Goal: Find specific page/section: Find specific page/section

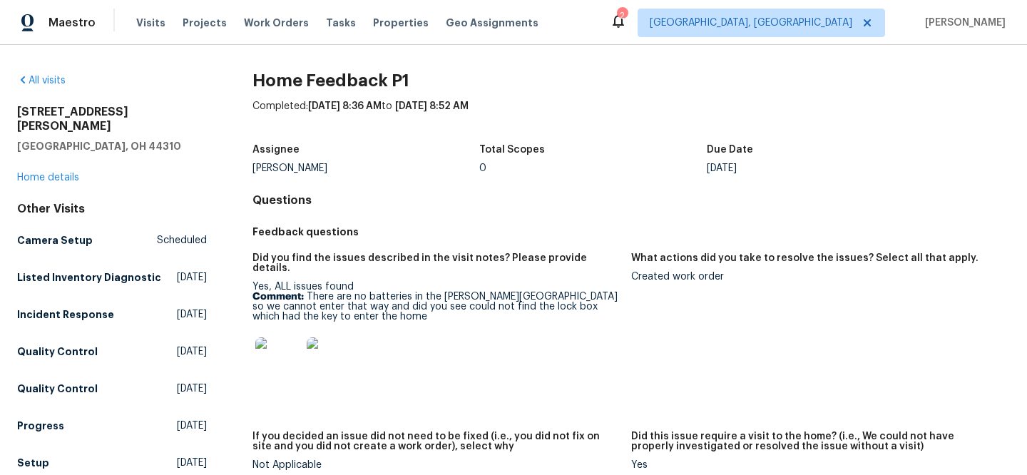
scroll to position [443, 0]
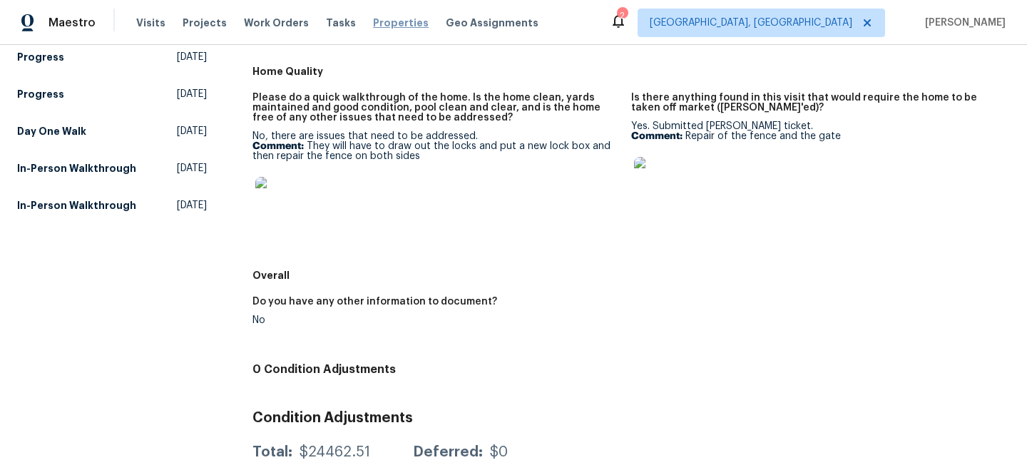
click at [382, 26] on span "Properties" at bounding box center [401, 23] width 56 height 14
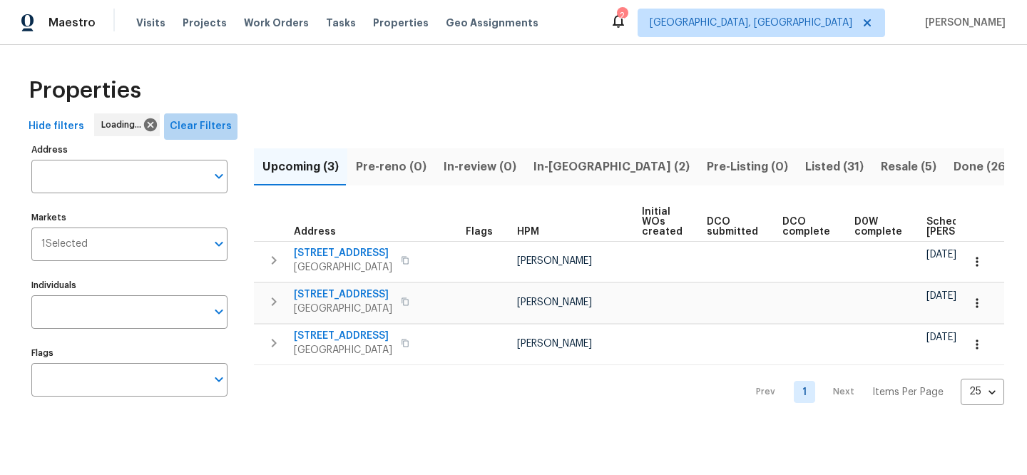
click at [205, 121] on span "Clear Filters" at bounding box center [201, 127] width 62 height 18
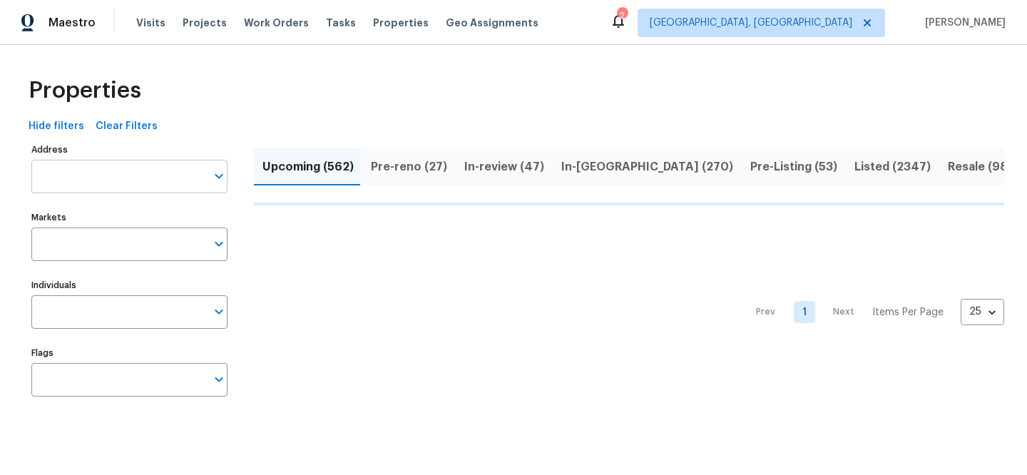
click at [136, 176] on input "Address" at bounding box center [118, 177] width 175 height 34
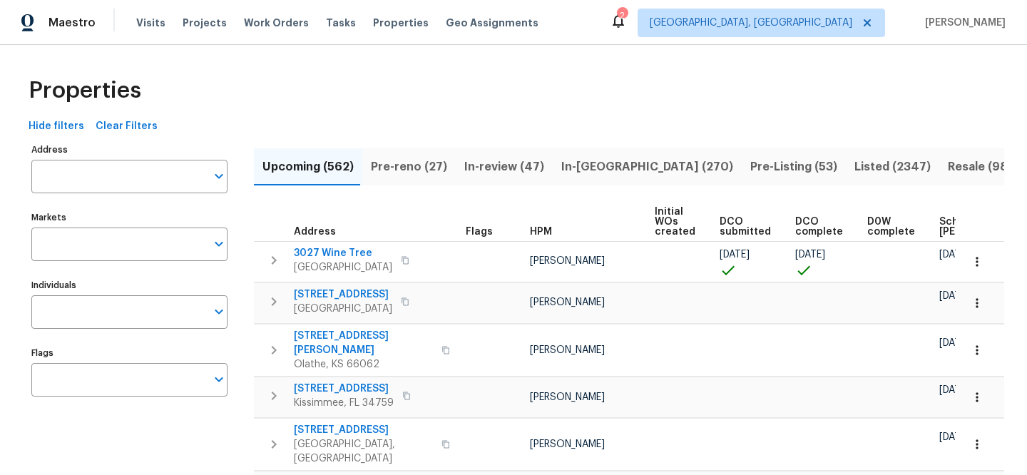
click at [136, 176] on input "Address" at bounding box center [118, 177] width 175 height 34
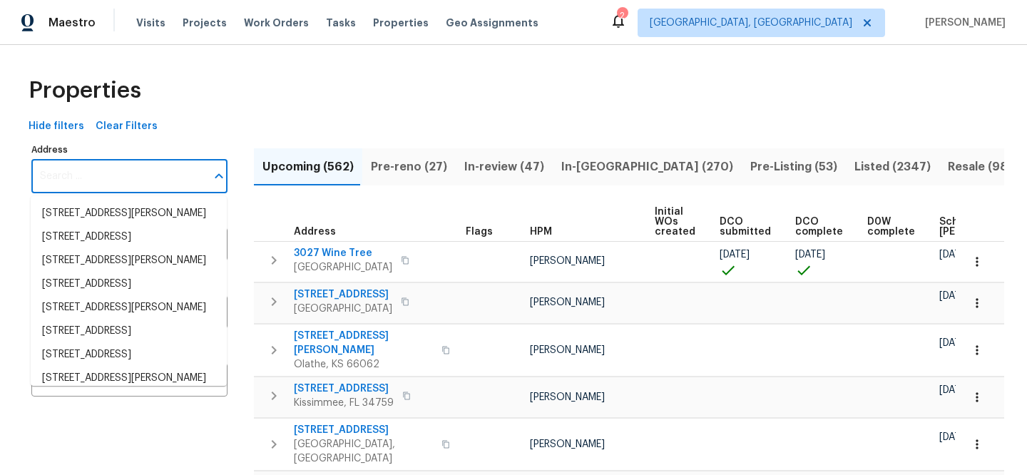
paste input "6019 Old Silver Hill Rd"
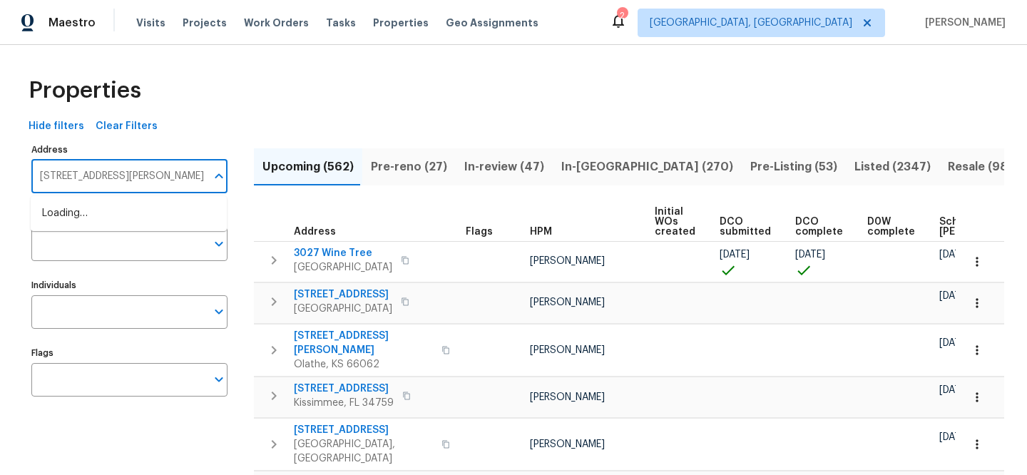
type input "6019 Old Silver Hill Rd"
click at [147, 215] on li "6019 Old Silver Hill Rd District Heights MD 20747" at bounding box center [129, 214] width 196 height 24
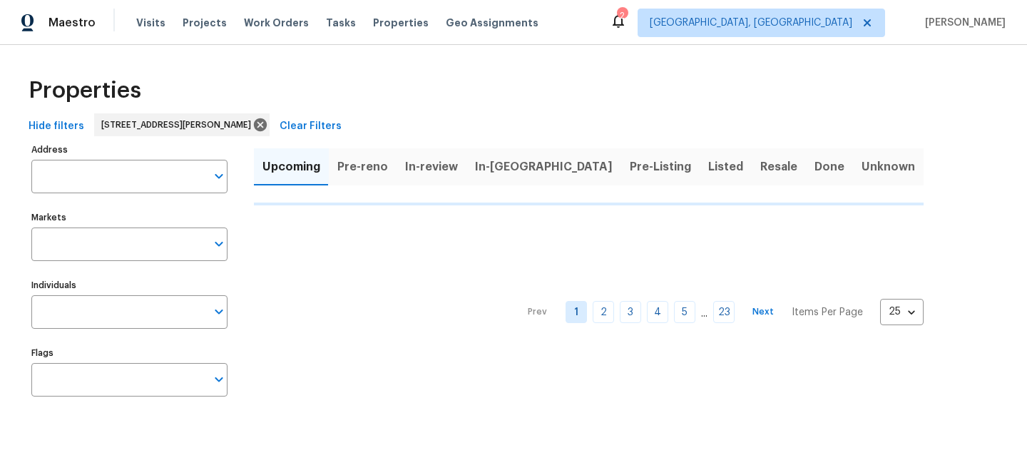
type input "6019 Old Silver Hill Rd District Heights MD 20747"
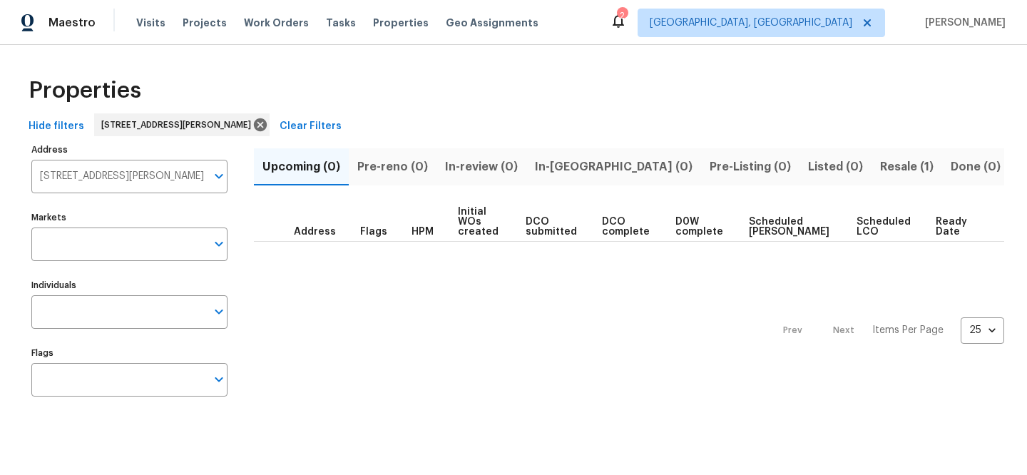
click at [880, 169] on span "Resale (1)" at bounding box center [907, 167] width 54 height 20
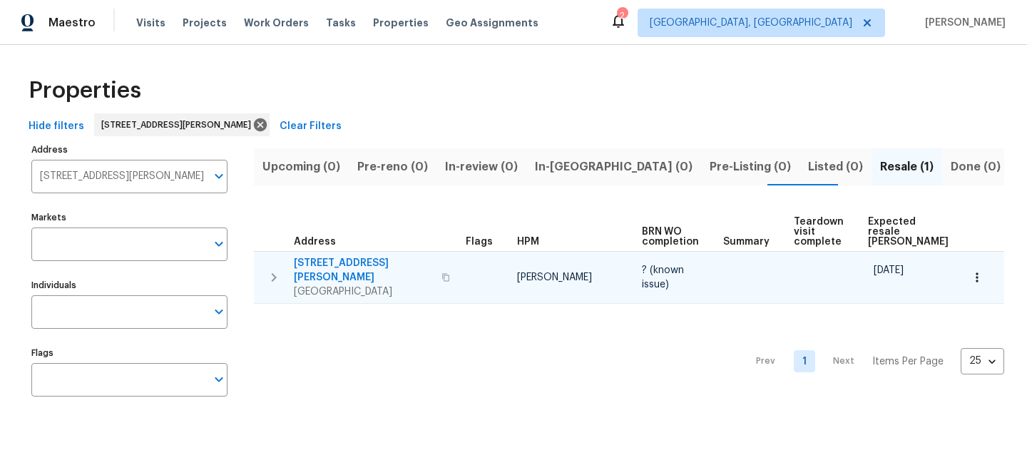
click at [348, 258] on span "6019 Old Silver Hill Rd" at bounding box center [363, 270] width 139 height 29
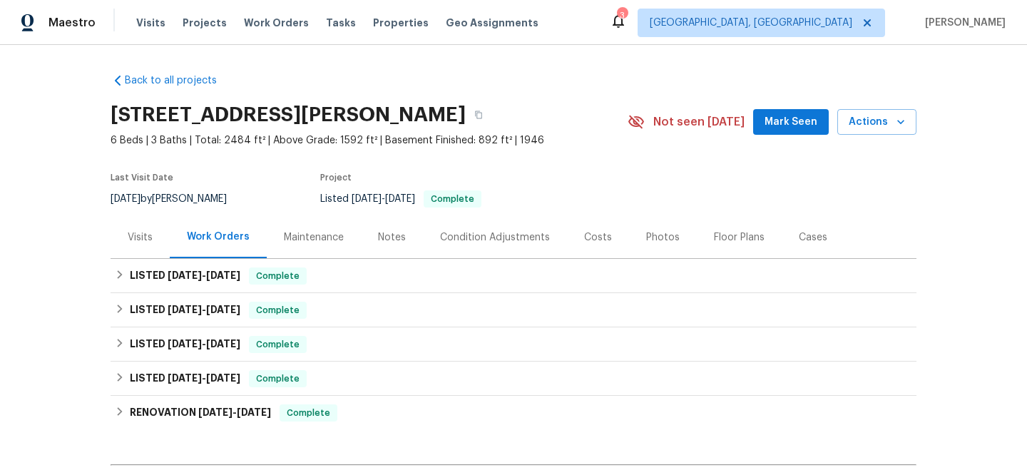
click at [139, 235] on div "Visits" at bounding box center [140, 237] width 25 height 14
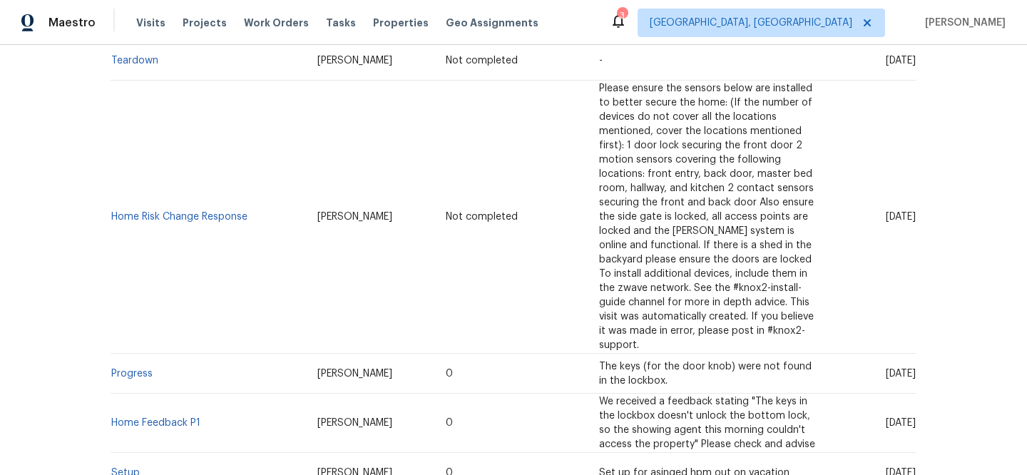
scroll to position [484, 0]
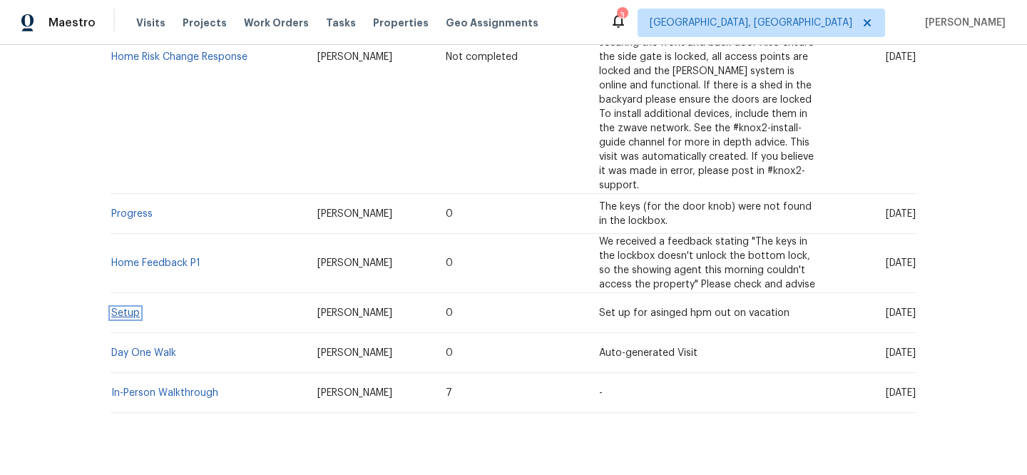
click at [131, 308] on link "Setup" at bounding box center [125, 313] width 29 height 10
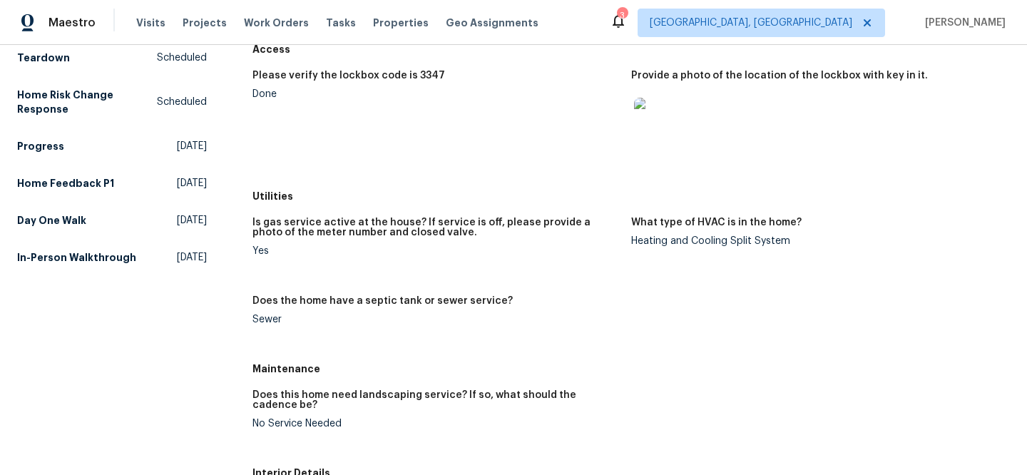
scroll to position [188, 0]
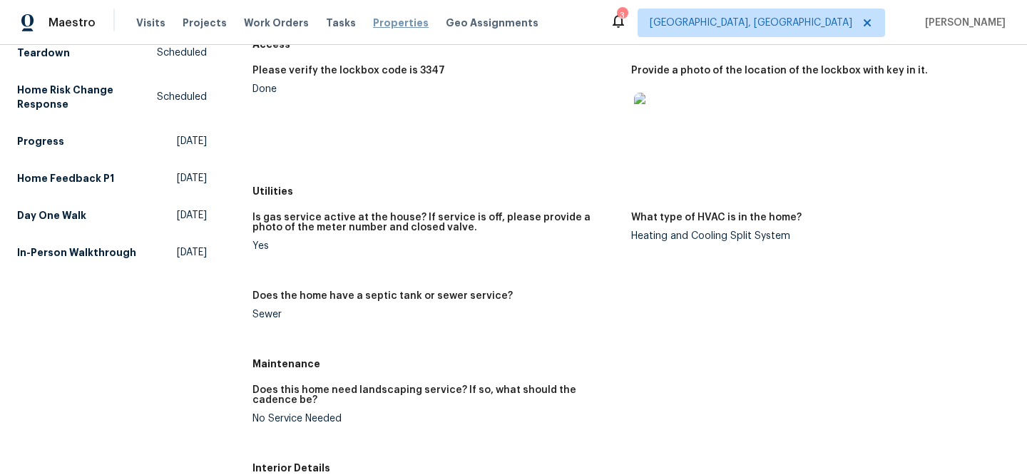
click at [382, 23] on span "Properties" at bounding box center [401, 23] width 56 height 14
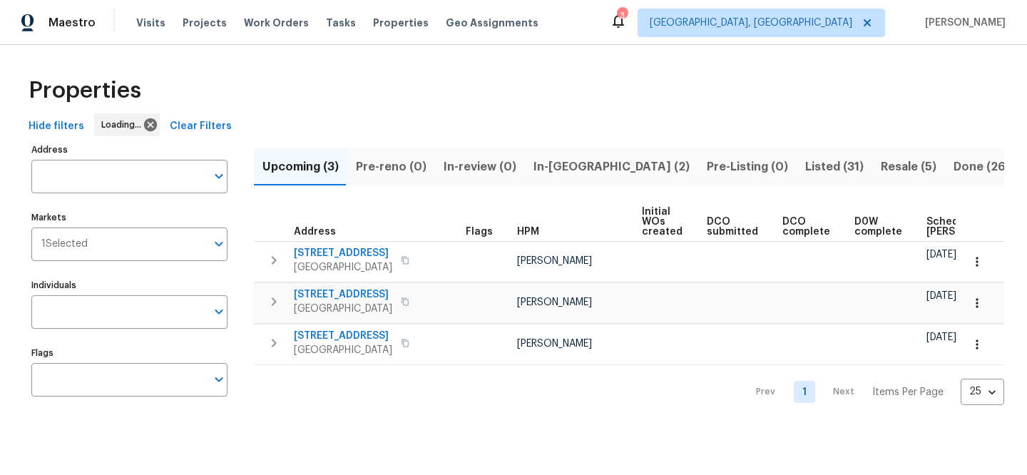
click at [204, 125] on span "Clear Filters" at bounding box center [201, 127] width 62 height 18
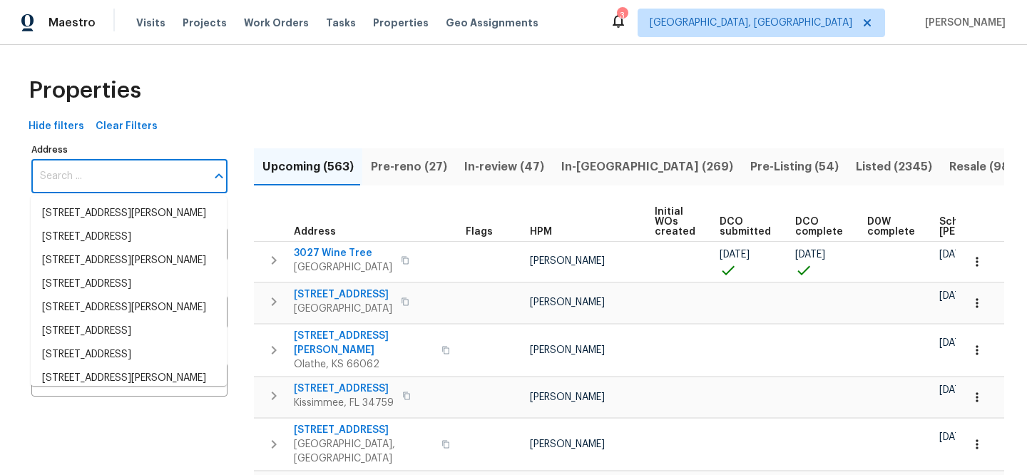
click at [142, 186] on input "Address" at bounding box center [118, 177] width 175 height 34
paste input "[STREET_ADDRESS]"
type input "[STREET_ADDRESS]"
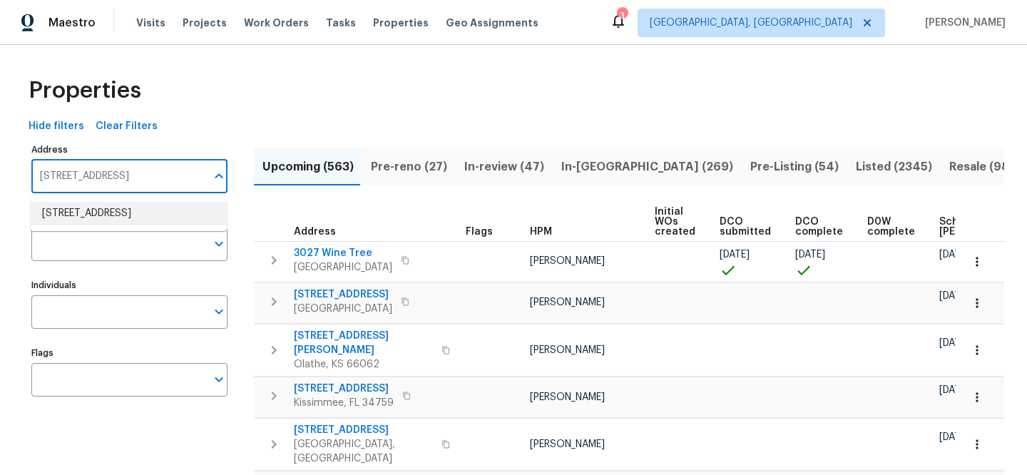
click at [153, 212] on li "501 Country Park Dr SE Smyrna GA 30080" at bounding box center [129, 214] width 196 height 24
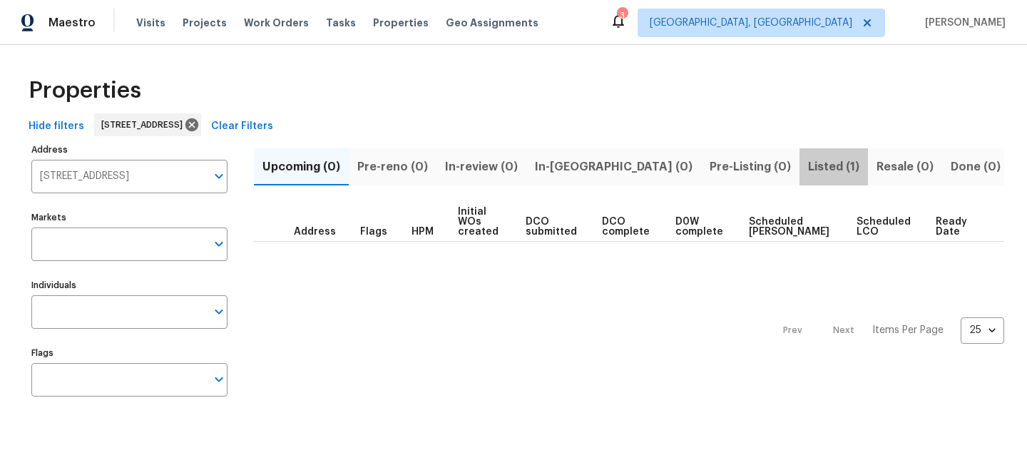
click at [808, 165] on span "Listed (1)" at bounding box center [833, 167] width 51 height 20
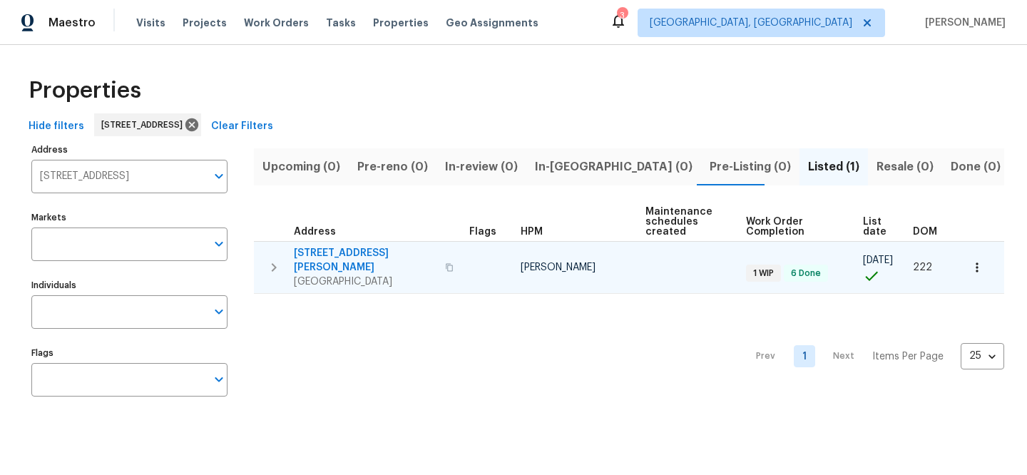
click at [375, 251] on span "[STREET_ADDRESS][PERSON_NAME]" at bounding box center [365, 260] width 143 height 29
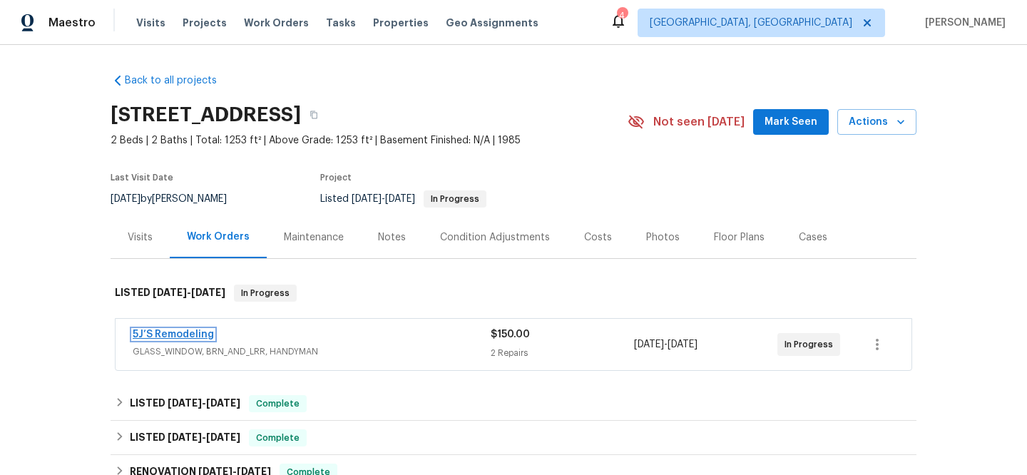
click at [166, 331] on link "5J’S Remodeling" at bounding box center [173, 335] width 81 height 10
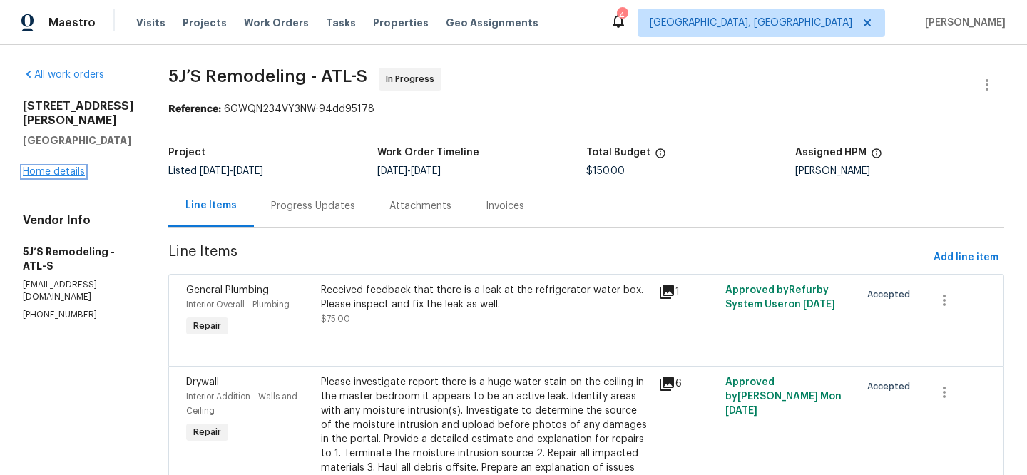
click at [76, 174] on link "Home details" at bounding box center [54, 172] width 62 height 10
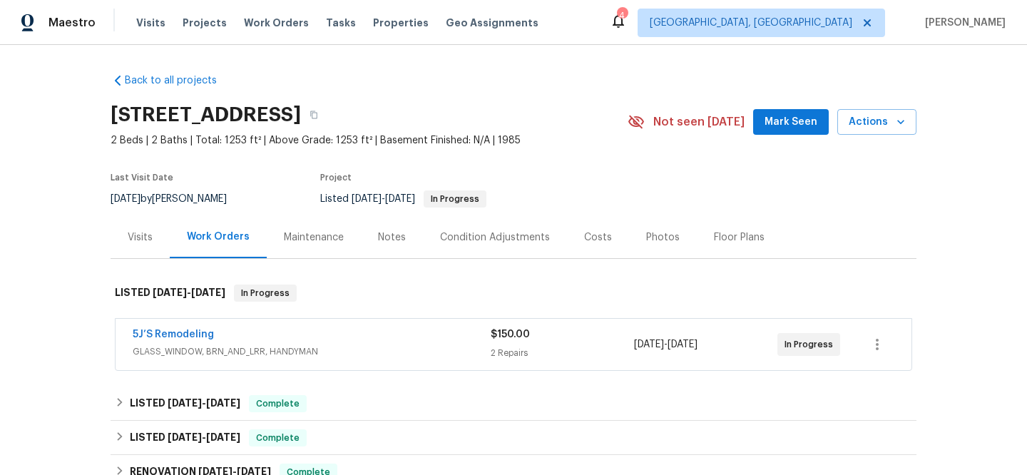
click at [136, 244] on div "Visits" at bounding box center [140, 237] width 59 height 42
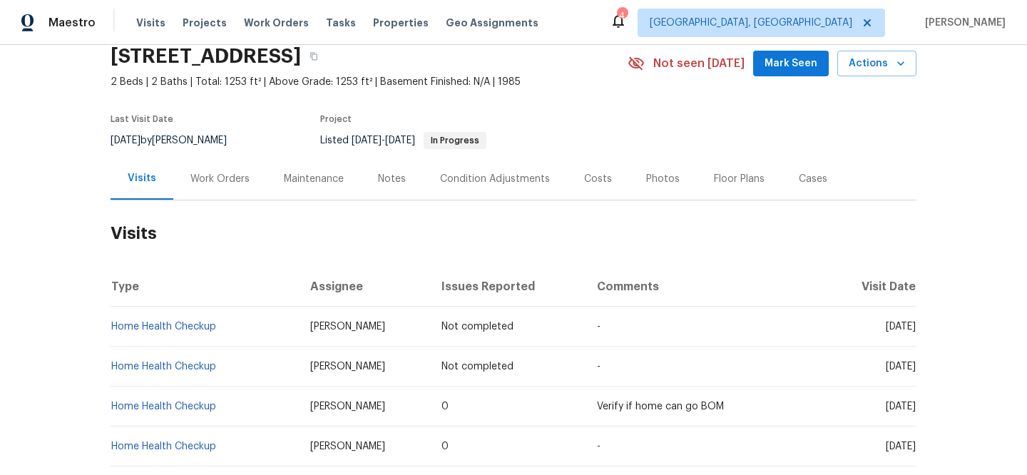
scroll to position [118, 0]
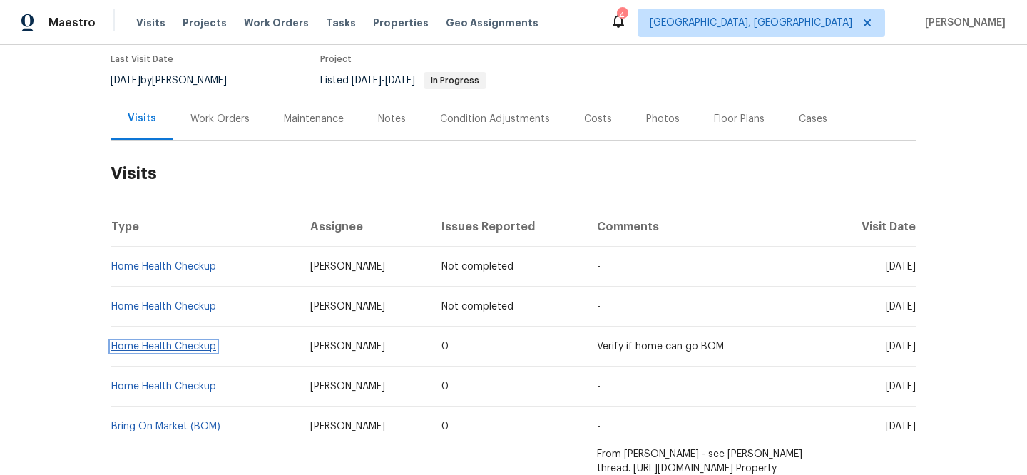
click at [181, 345] on link "Home Health Checkup" at bounding box center [163, 347] width 105 height 10
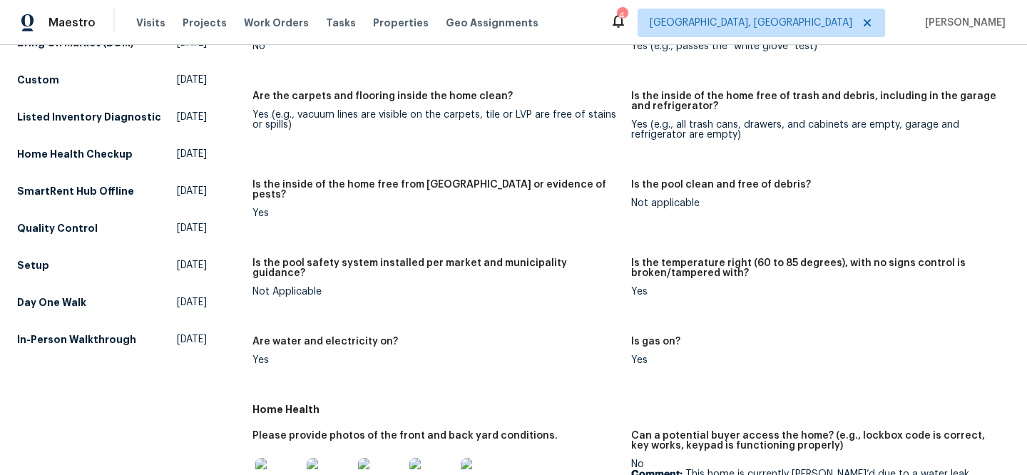
scroll to position [590, 0]
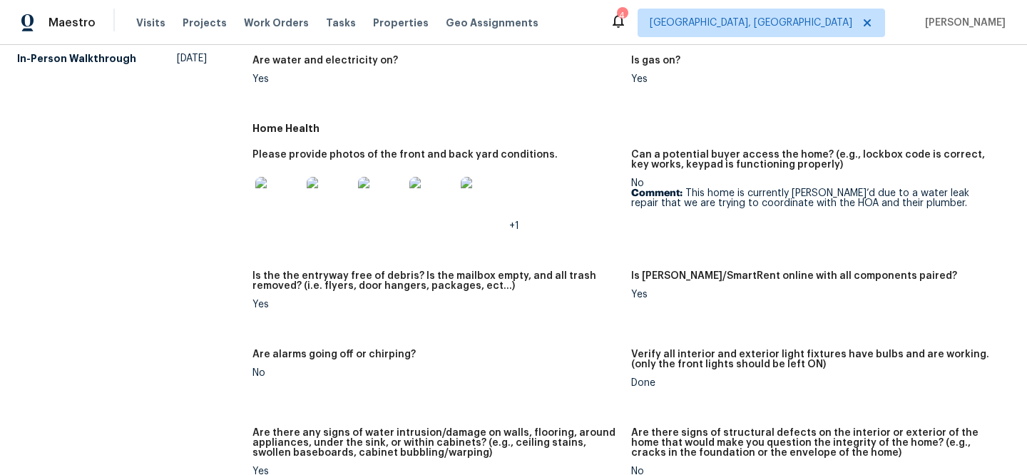
click at [263, 200] on img at bounding box center [278, 200] width 46 height 46
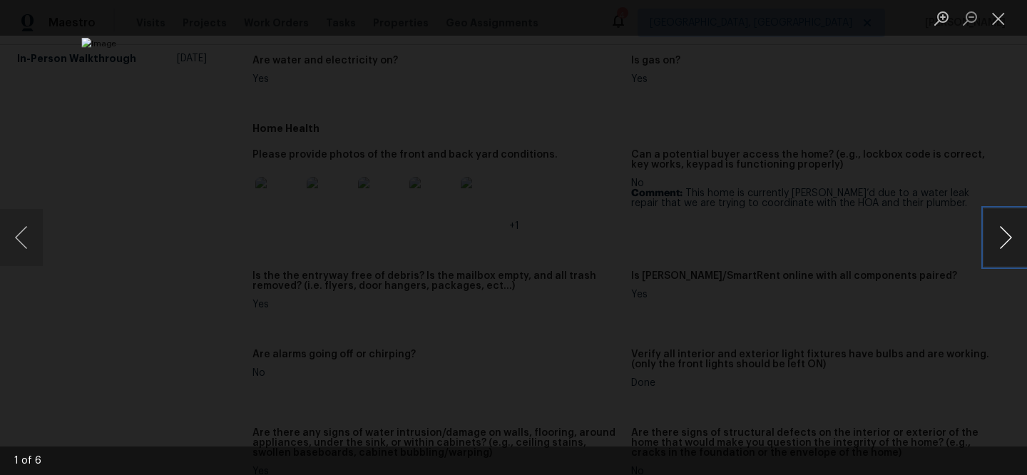
click at [995, 236] on button "Next image" at bounding box center [1006, 237] width 43 height 57
click at [996, 237] on button "Next image" at bounding box center [1006, 237] width 43 height 57
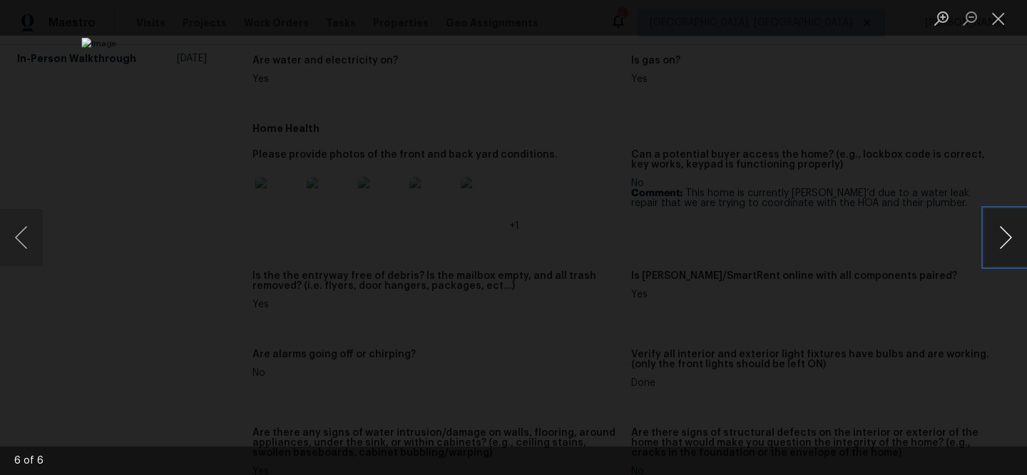
click at [996, 237] on button "Next image" at bounding box center [1006, 237] width 43 height 57
click at [977, 367] on div "Lightbox" at bounding box center [513, 237] width 1027 height 475
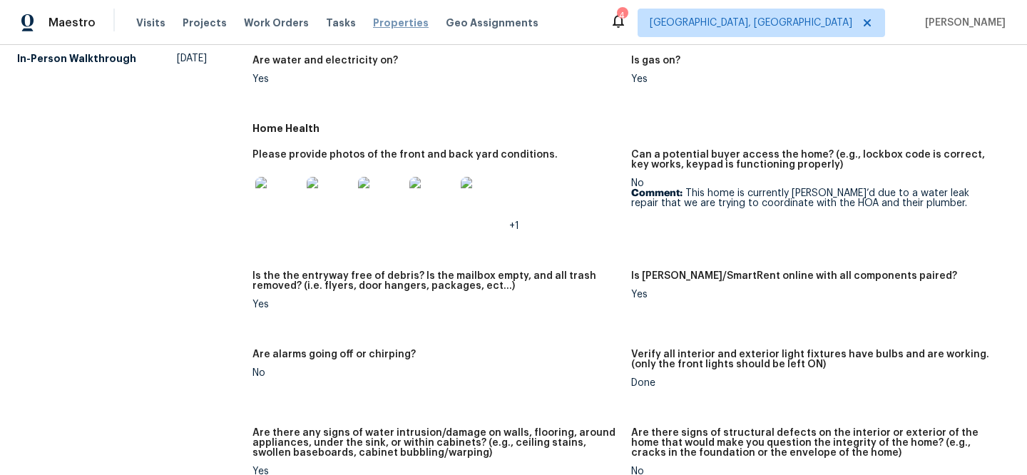
click at [389, 26] on span "Properties" at bounding box center [401, 23] width 56 height 14
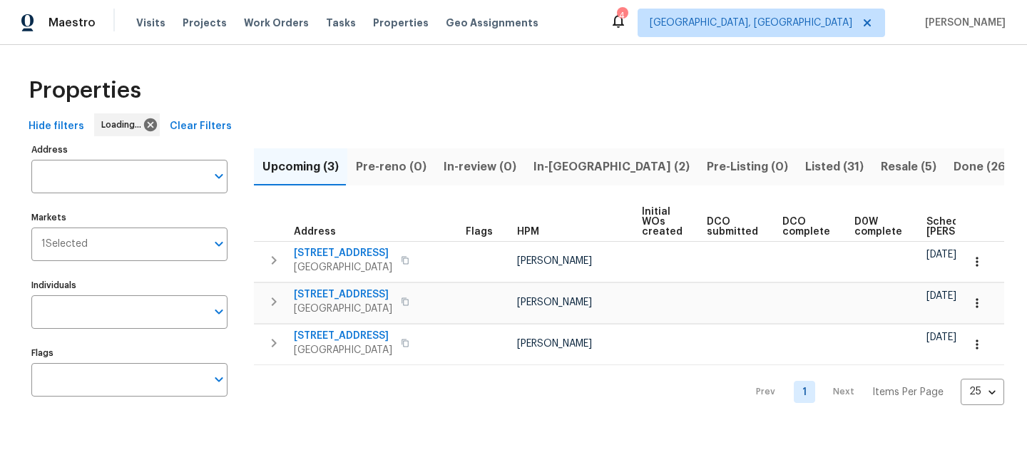
click at [216, 126] on span "Clear Filters" at bounding box center [201, 127] width 62 height 18
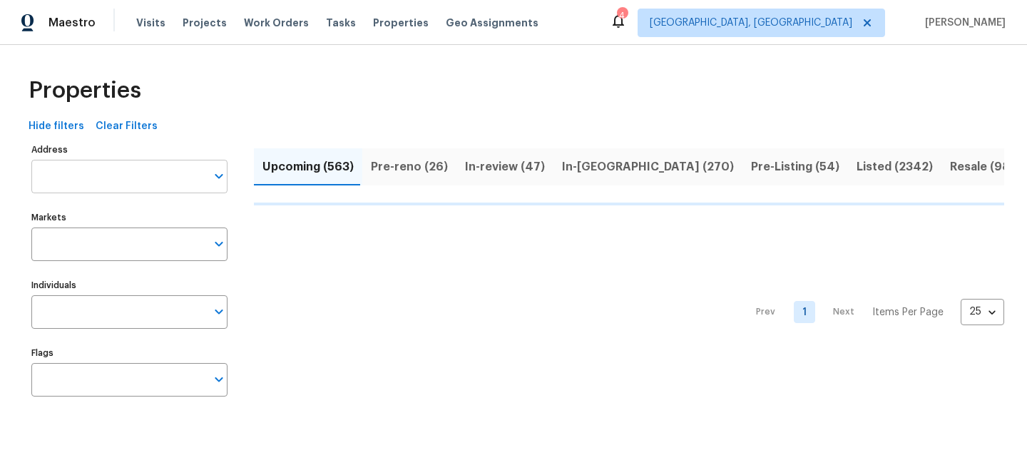
click at [166, 185] on input "Address" at bounding box center [118, 177] width 175 height 34
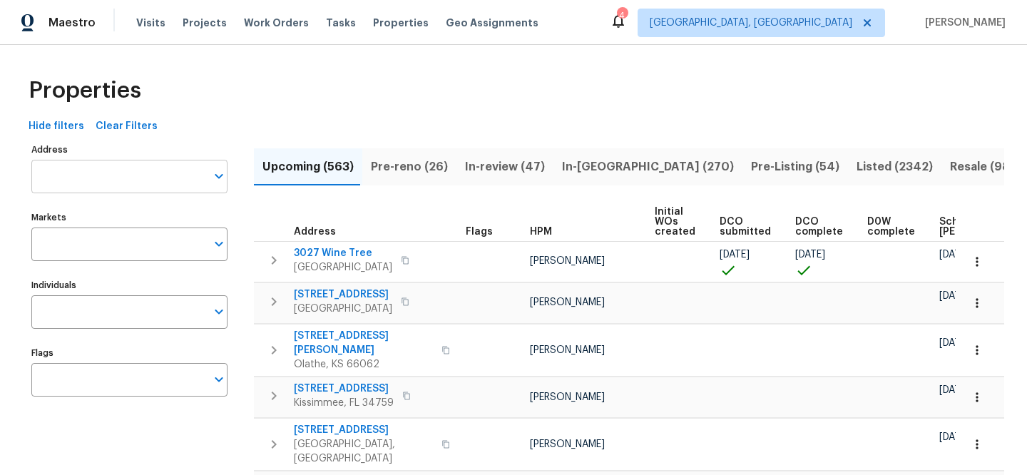
click at [166, 184] on input "Address" at bounding box center [118, 177] width 175 height 34
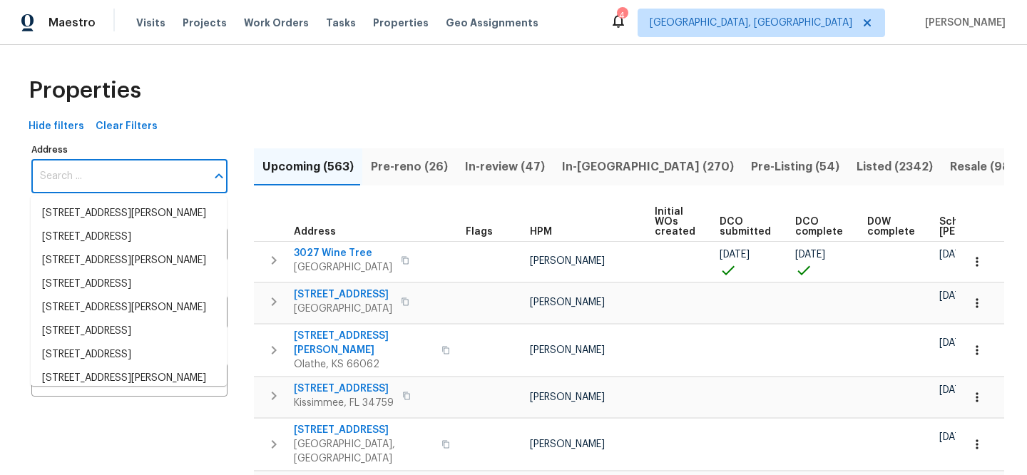
paste input "18201 Waldrop Cv, Decatur, GA 30034"
type input "18201 Waldrop Cv, Decatur, GA 30034"
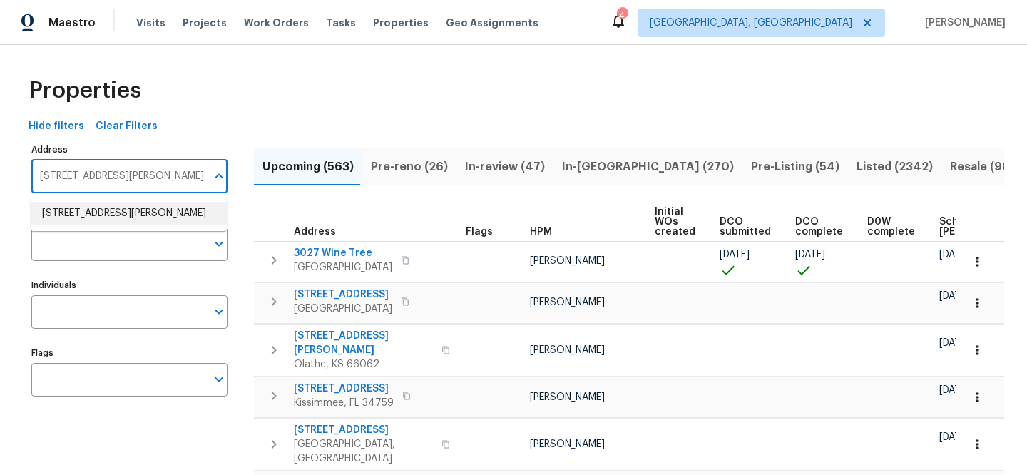
click at [163, 206] on li "18201 Waldrop Cv Decatur GA 30034" at bounding box center [129, 214] width 196 height 24
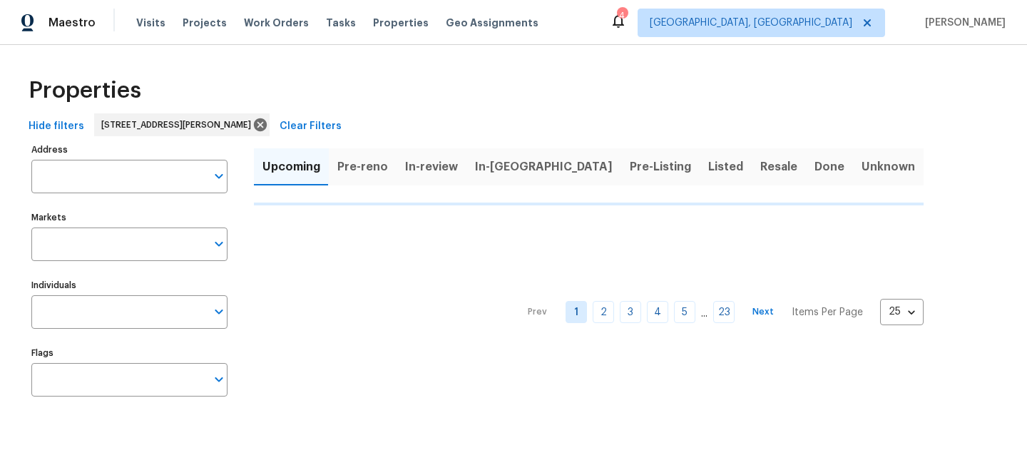
type input "18201 Waldrop Cv Decatur GA 30034"
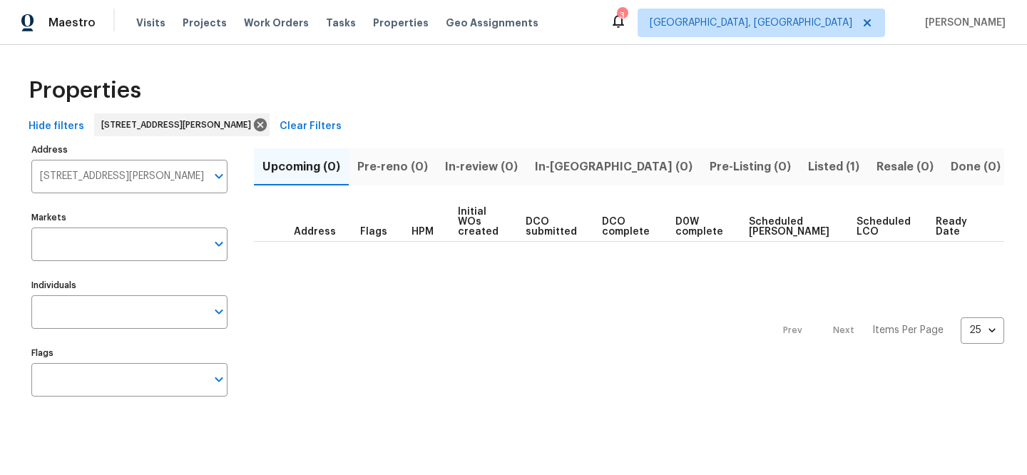
click at [808, 168] on span "Listed (1)" at bounding box center [833, 167] width 51 height 20
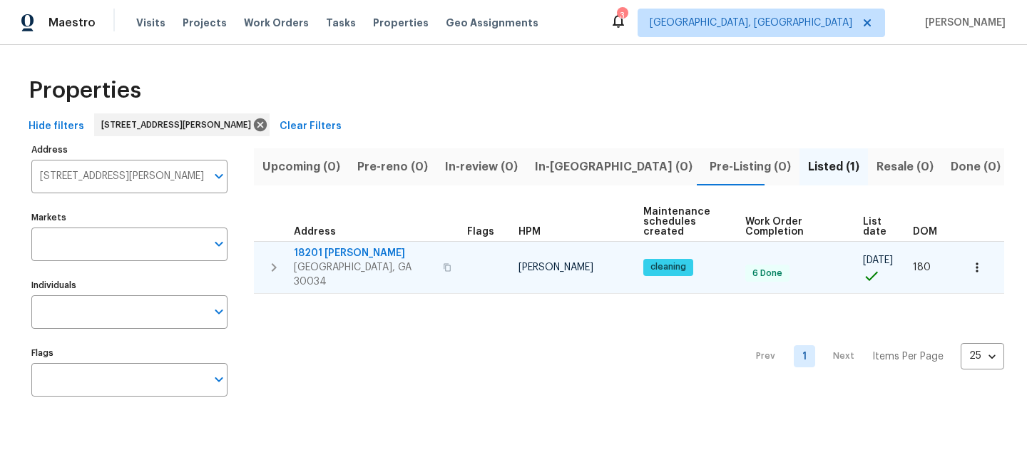
click at [361, 252] on span "18201 Waldrop Cv" at bounding box center [364, 253] width 141 height 14
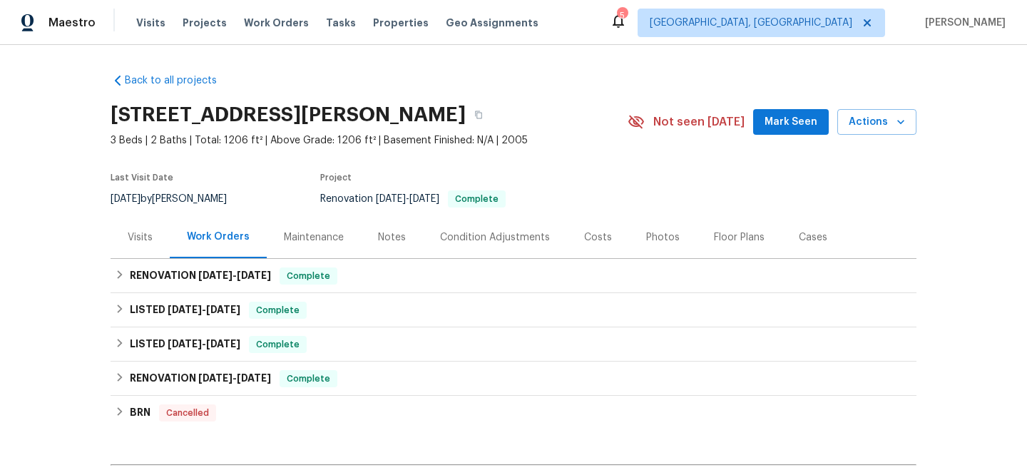
click at [133, 243] on div "Visits" at bounding box center [140, 237] width 25 height 14
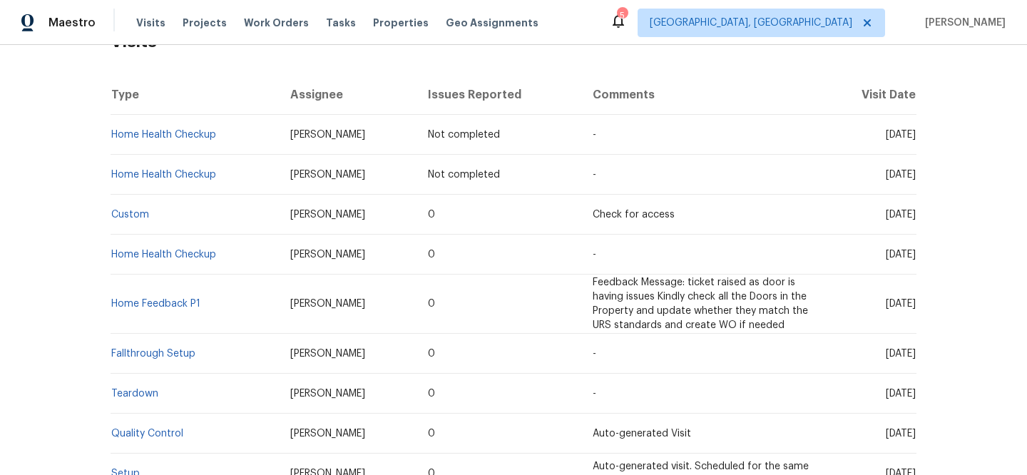
scroll to position [457, 0]
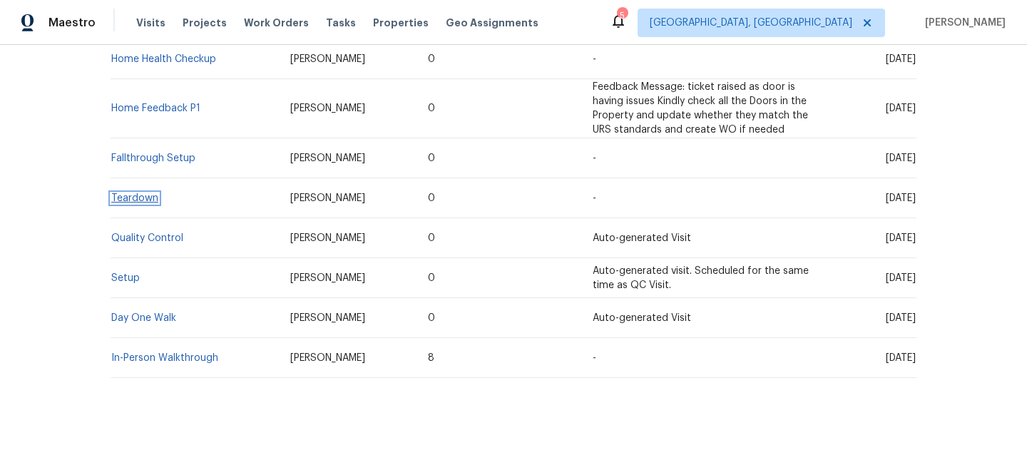
click at [128, 193] on link "Teardown" at bounding box center [134, 198] width 47 height 10
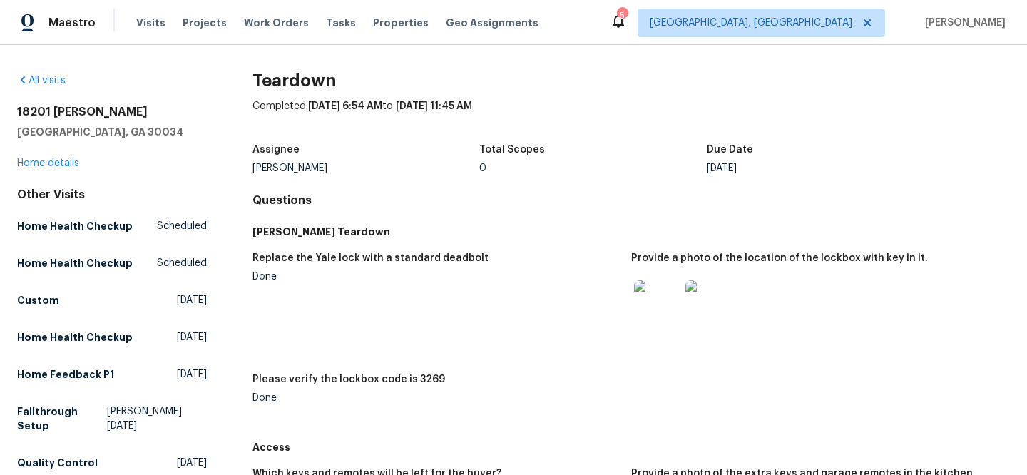
click at [700, 310] on img at bounding box center [709, 303] width 46 height 46
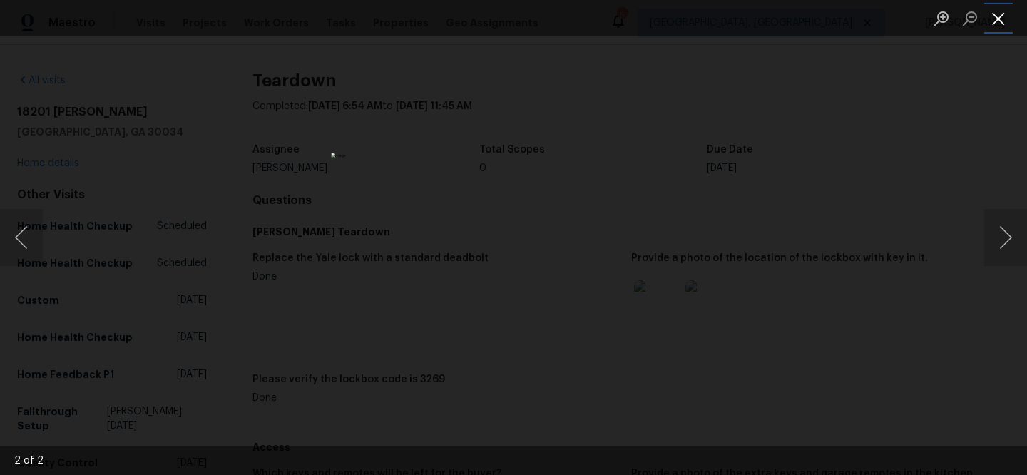
click at [1006, 15] on button "Close lightbox" at bounding box center [999, 18] width 29 height 25
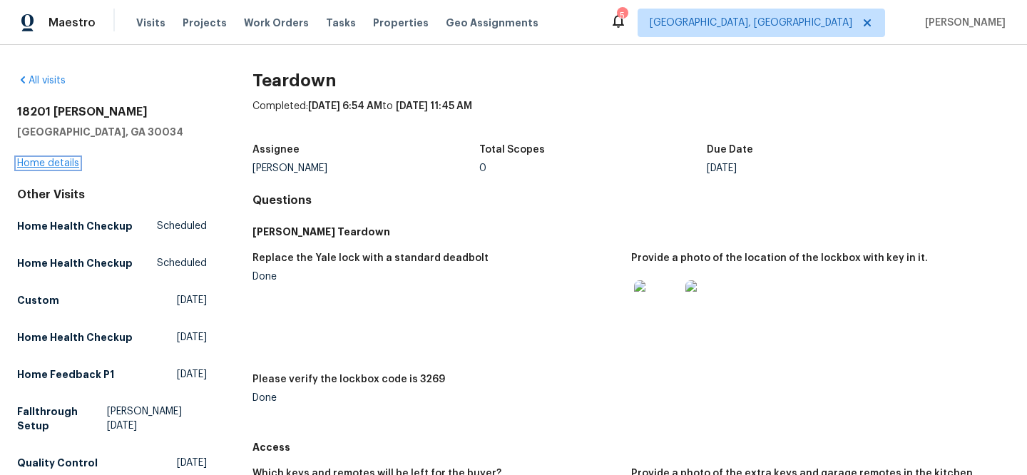
click at [67, 166] on link "Home details" at bounding box center [48, 163] width 62 height 10
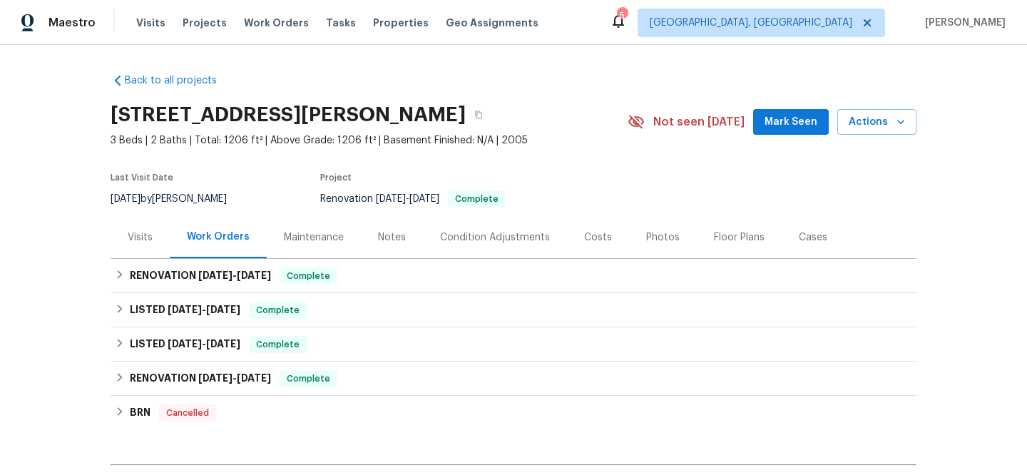
click at [132, 234] on div "Visits" at bounding box center [140, 237] width 25 height 14
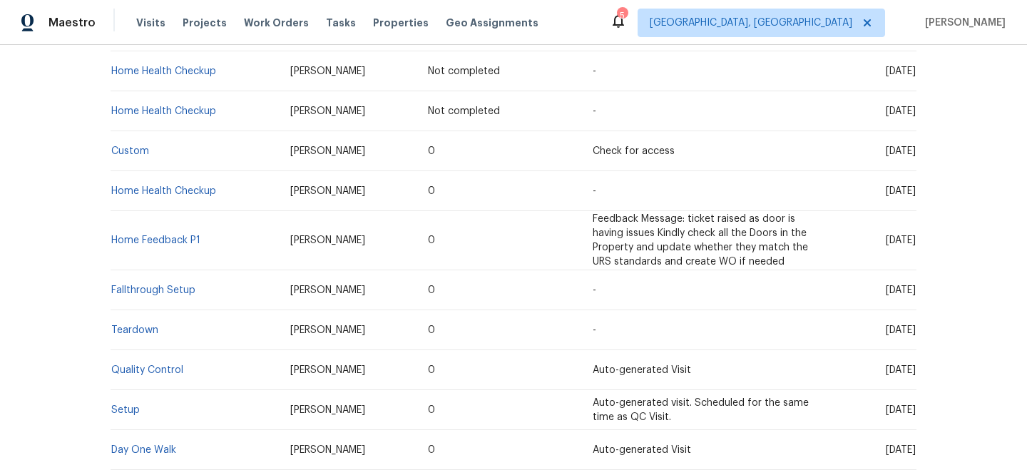
scroll to position [370, 0]
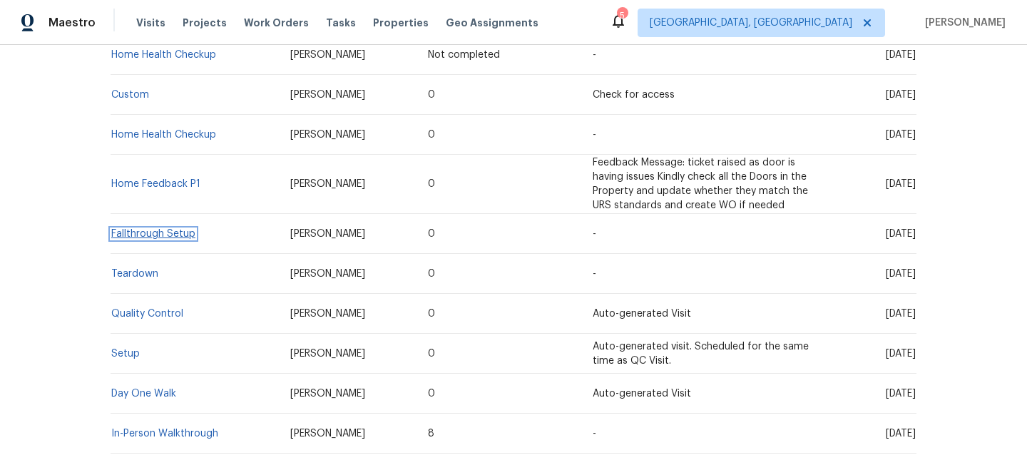
click at [169, 236] on link "Fallthrough Setup" at bounding box center [153, 234] width 84 height 10
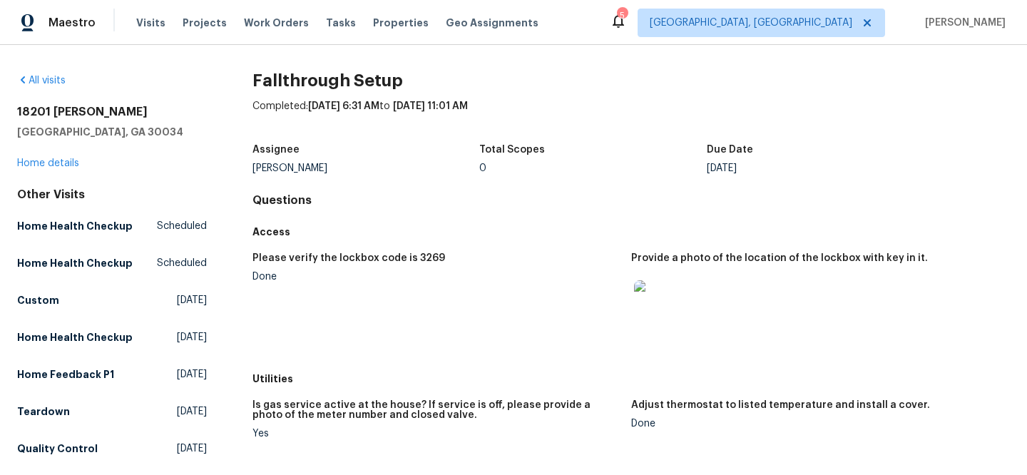
click at [644, 312] on img at bounding box center [657, 303] width 46 height 46
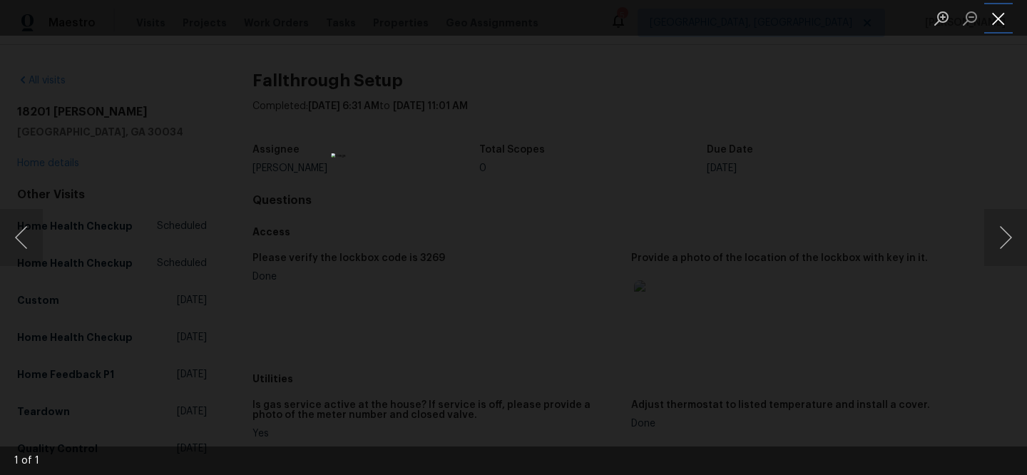
click at [995, 23] on button "Close lightbox" at bounding box center [999, 18] width 29 height 25
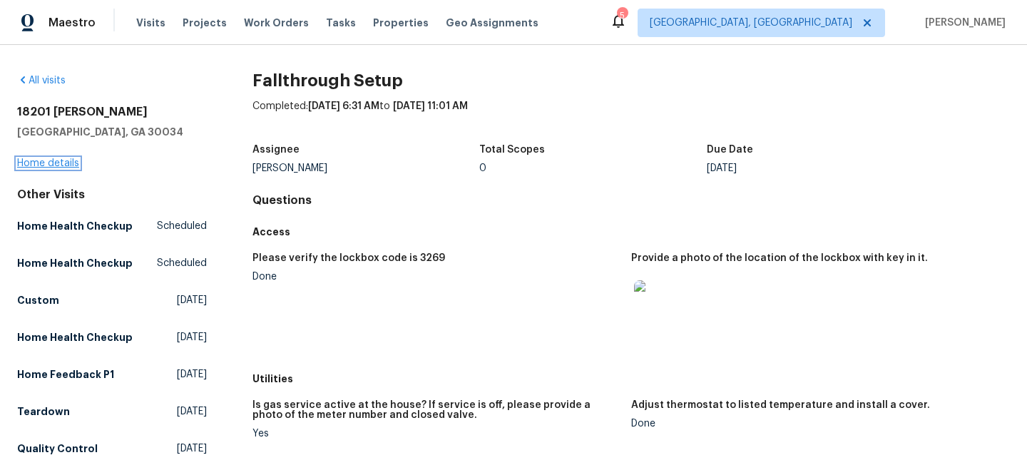
click at [71, 167] on link "Home details" at bounding box center [48, 163] width 62 height 10
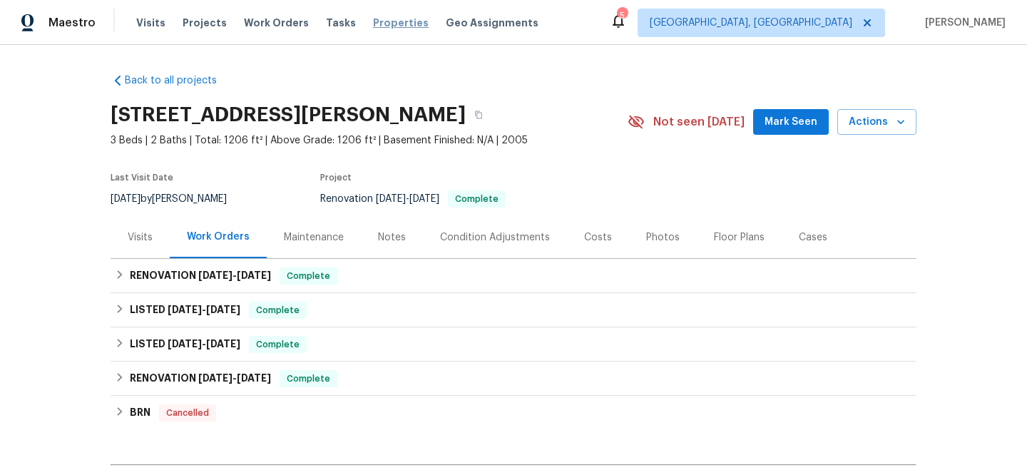
click at [373, 27] on span "Properties" at bounding box center [401, 23] width 56 height 14
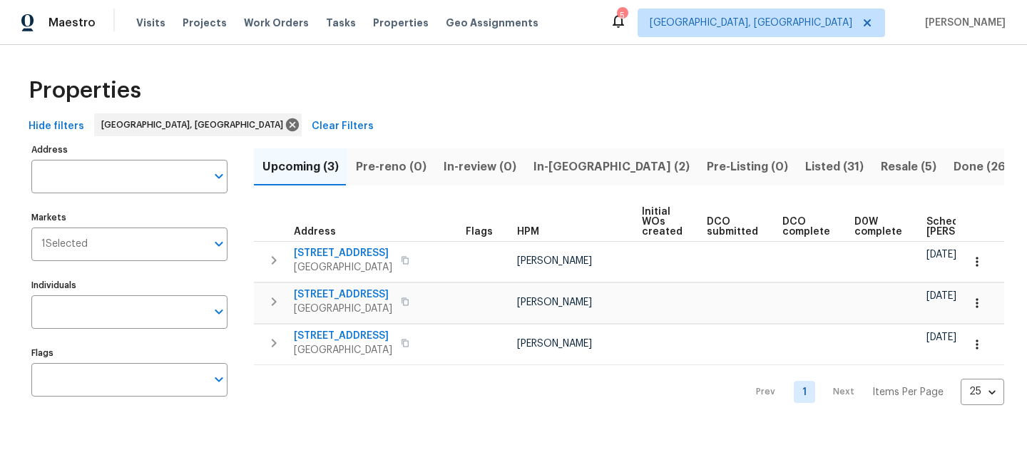
click at [312, 129] on span "Clear Filters" at bounding box center [343, 127] width 62 height 18
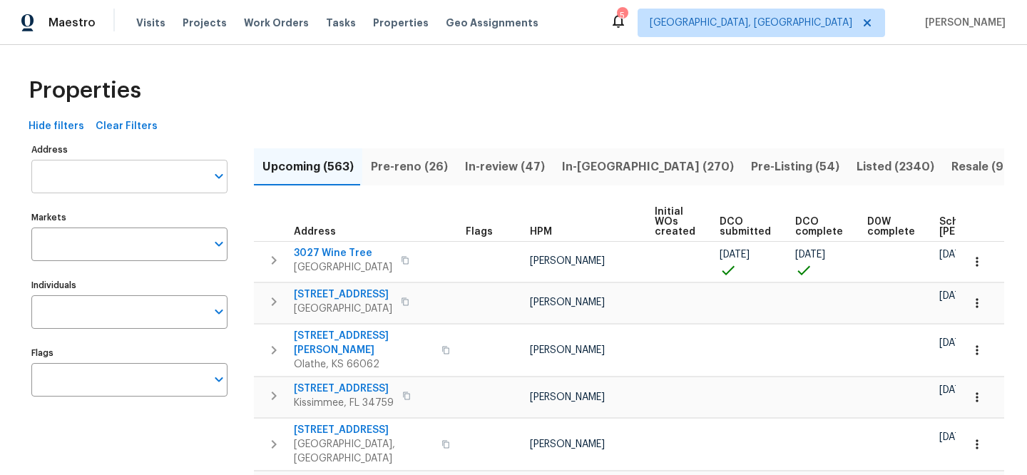
click at [175, 181] on input "Address" at bounding box center [118, 177] width 175 height 34
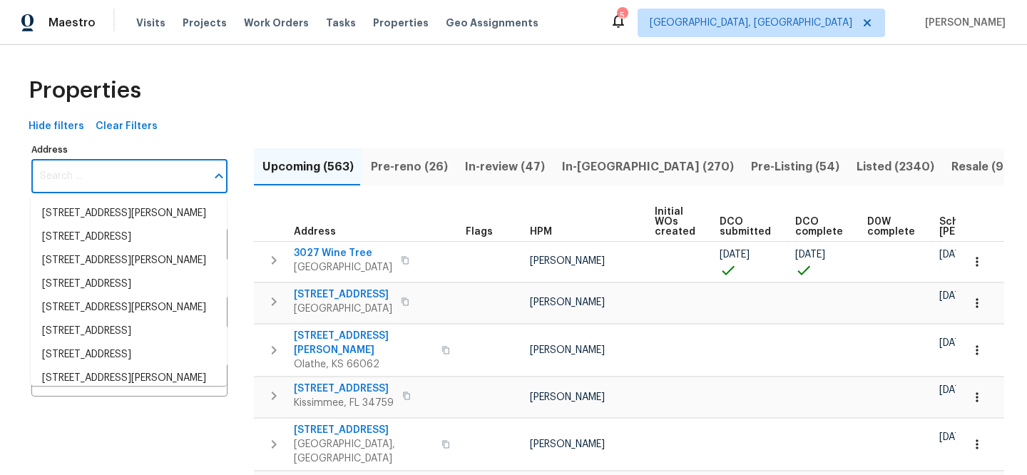
paste input "6019 Old Silver Hill Rd, District Heights, MD 20747"
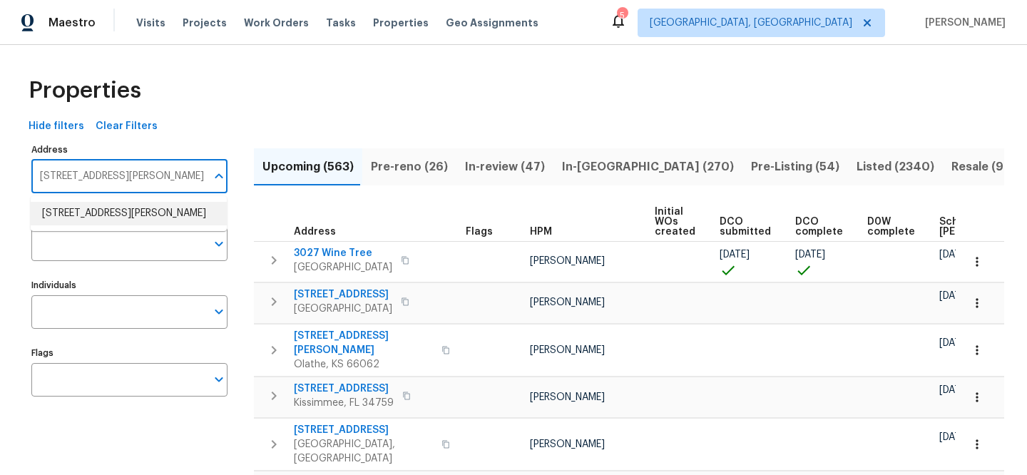
click at [188, 179] on input "6019 Old Silver Hill Rd, District Heights, MD 20747" at bounding box center [118, 177] width 175 height 34
paste input "501 Country Park Dr SE, Smyrna, GA 30080"
type input "501 Country Park Dr SE, Smyrna, GA 30080"
click at [188, 203] on li "501 Country Park Dr SE Smyrna GA 30080" at bounding box center [129, 214] width 196 height 24
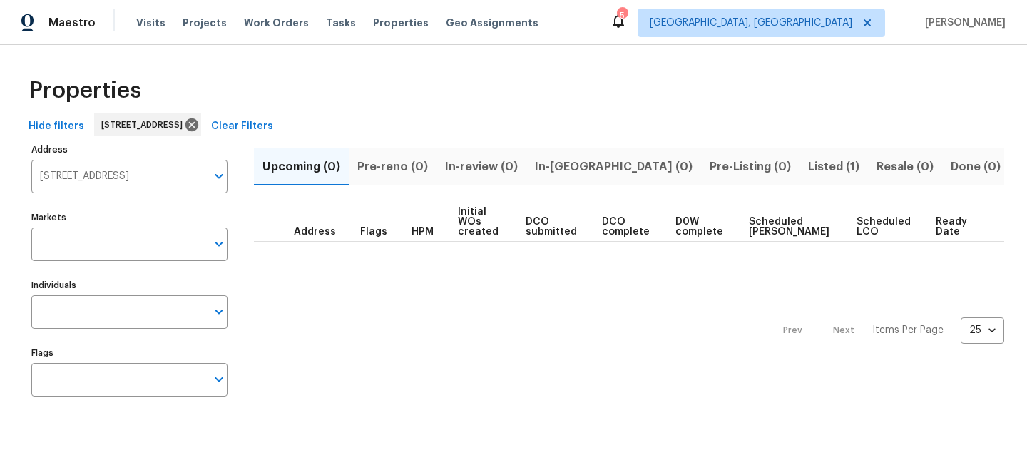
click at [808, 159] on span "Listed (1)" at bounding box center [833, 167] width 51 height 20
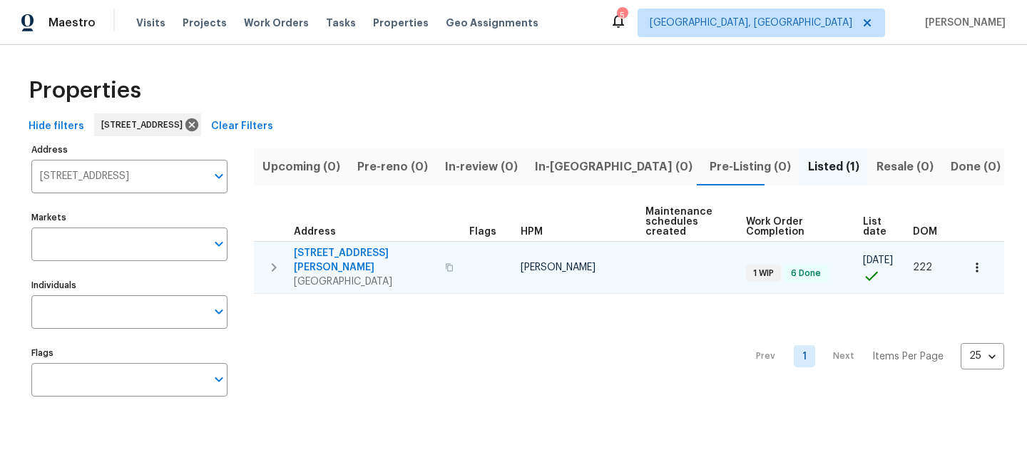
click at [325, 250] on span "501 Country Park Dr SE" at bounding box center [365, 260] width 143 height 29
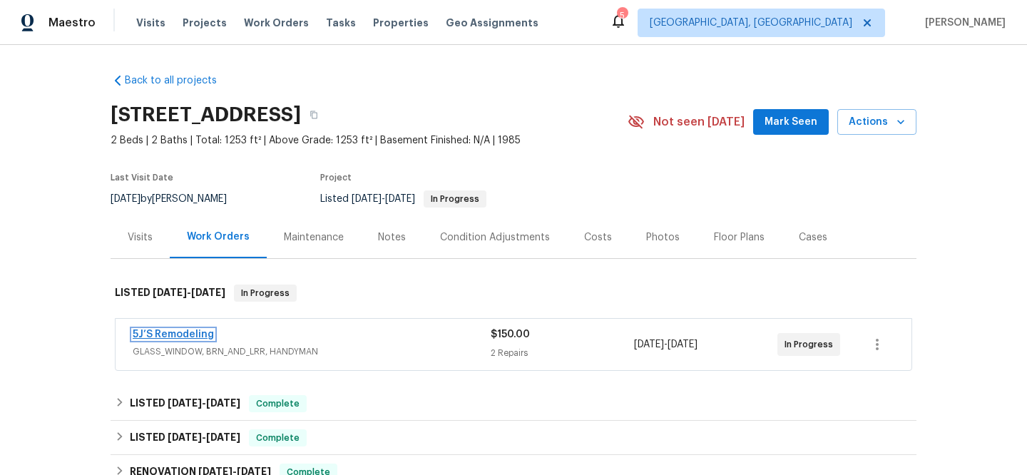
click at [158, 331] on link "5J’S Remodeling" at bounding box center [173, 335] width 81 height 10
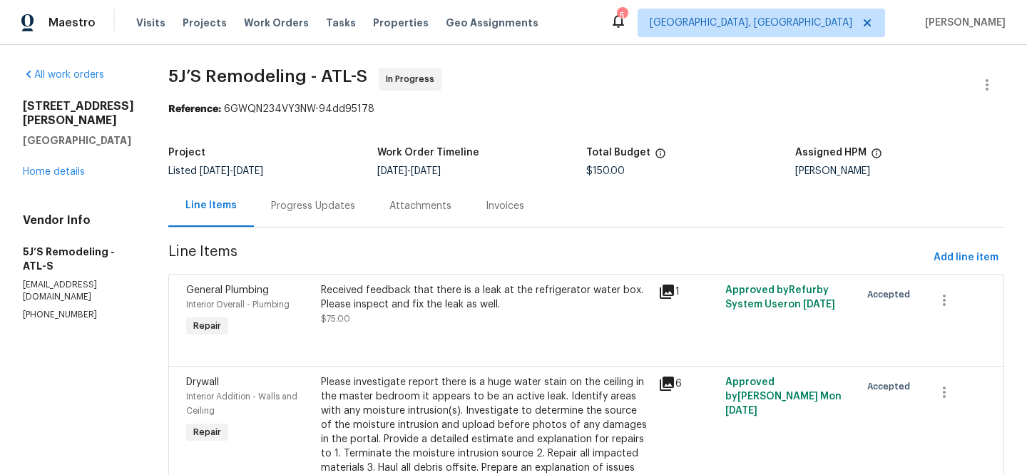
click at [664, 295] on icon at bounding box center [667, 292] width 14 height 14
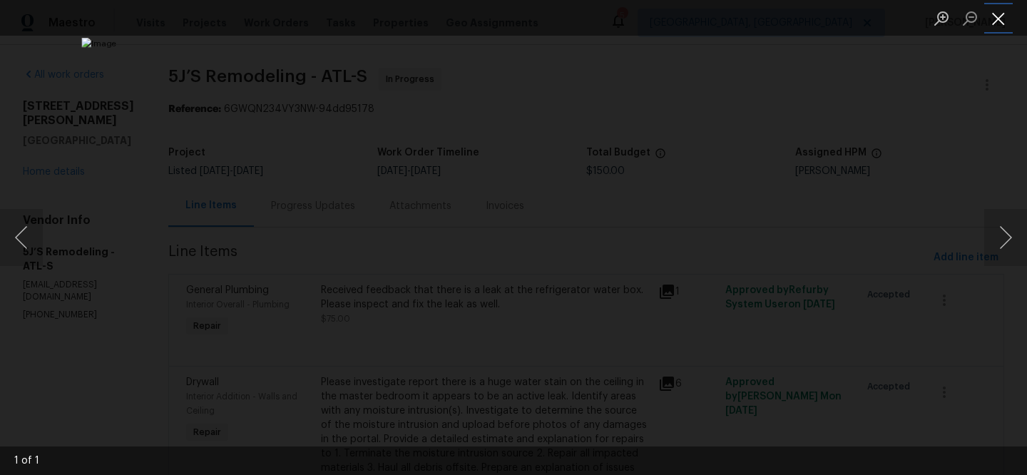
click at [1001, 18] on button "Close lightbox" at bounding box center [999, 18] width 29 height 25
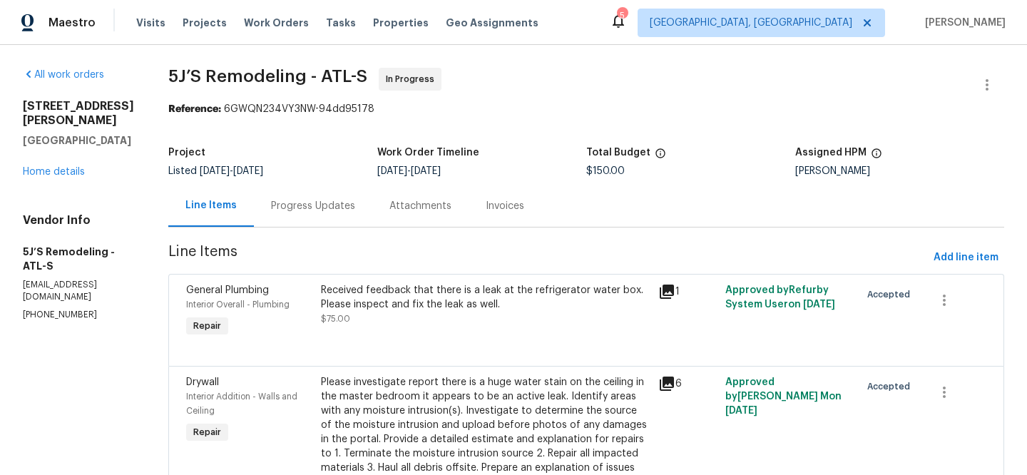
click at [382, 26] on span "Properties" at bounding box center [401, 23] width 56 height 14
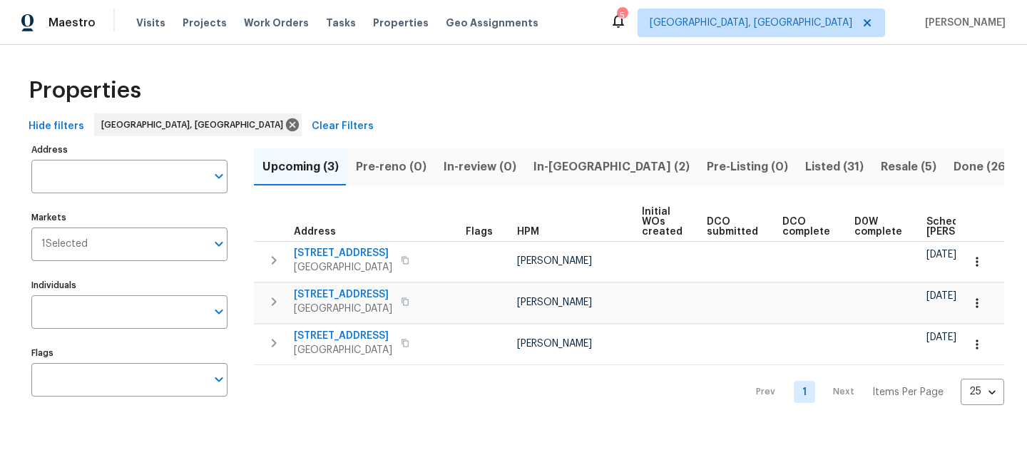
click at [312, 132] on span "Clear Filters" at bounding box center [343, 127] width 62 height 18
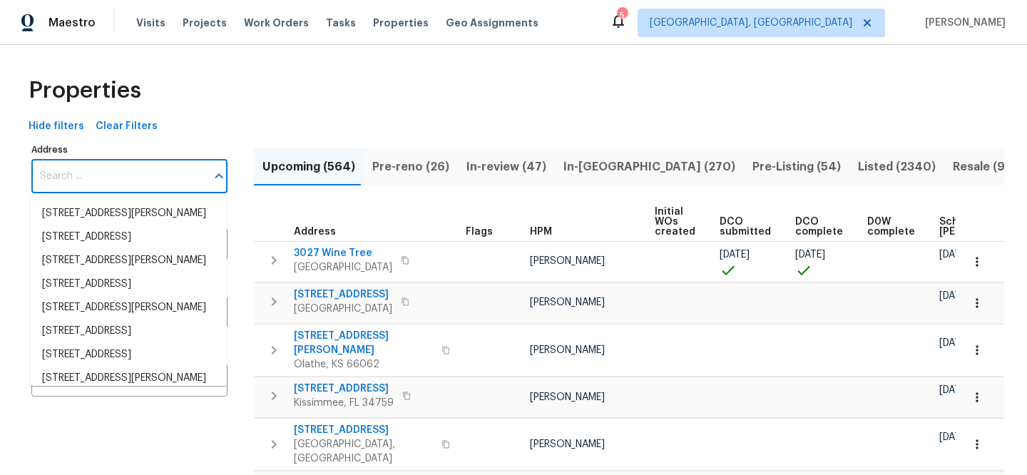
click at [178, 172] on input "Address" at bounding box center [118, 177] width 175 height 34
paste input "[STREET_ADDRESS]"
type input "[STREET_ADDRESS]"
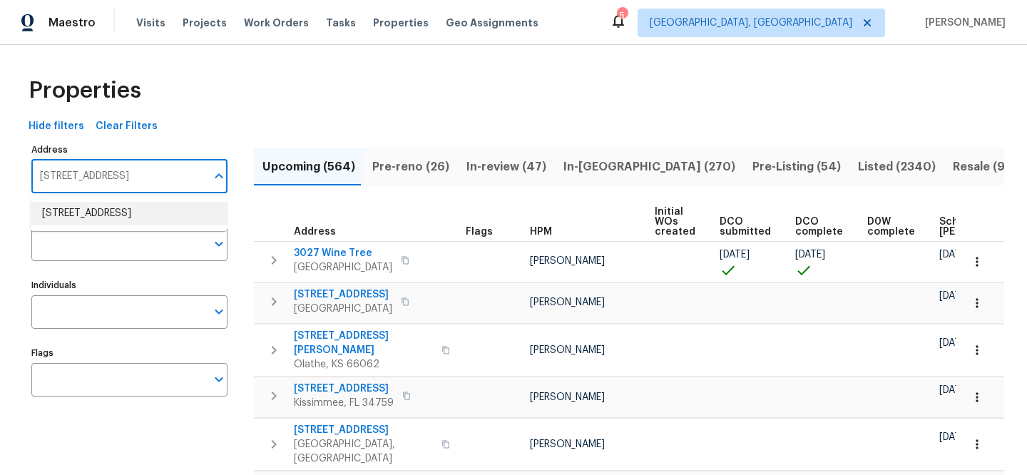
click at [180, 215] on li "5024 Oak Leaf Cir Adamsville AL 35005" at bounding box center [129, 214] width 196 height 24
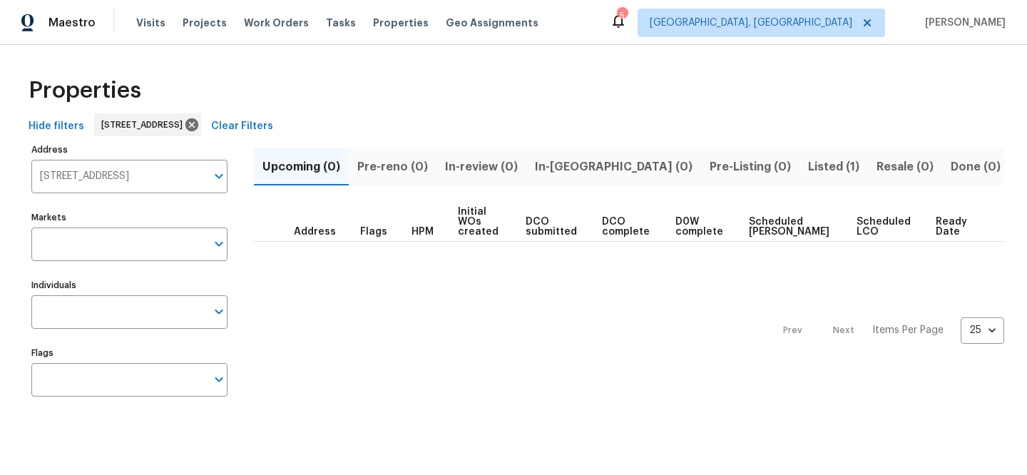
click at [808, 162] on span "Listed (1)" at bounding box center [833, 167] width 51 height 20
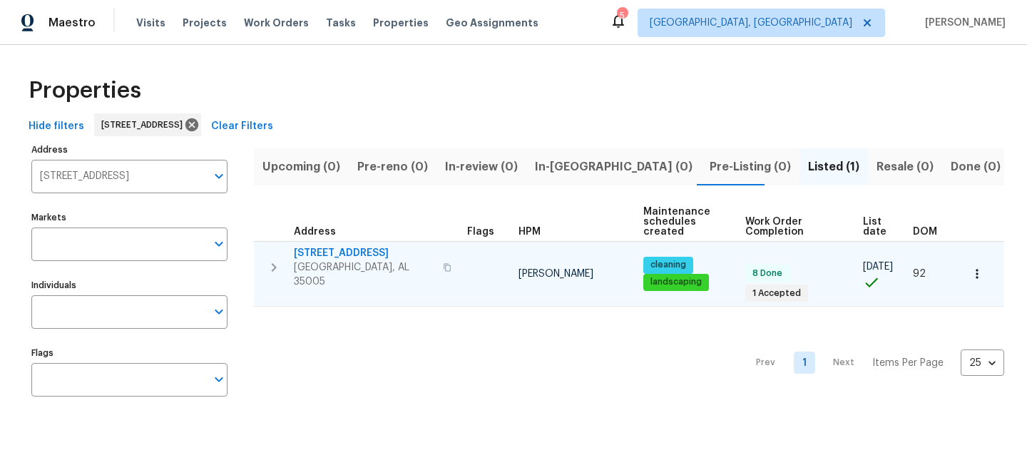
click at [343, 250] on span "[STREET_ADDRESS]" at bounding box center [364, 253] width 141 height 14
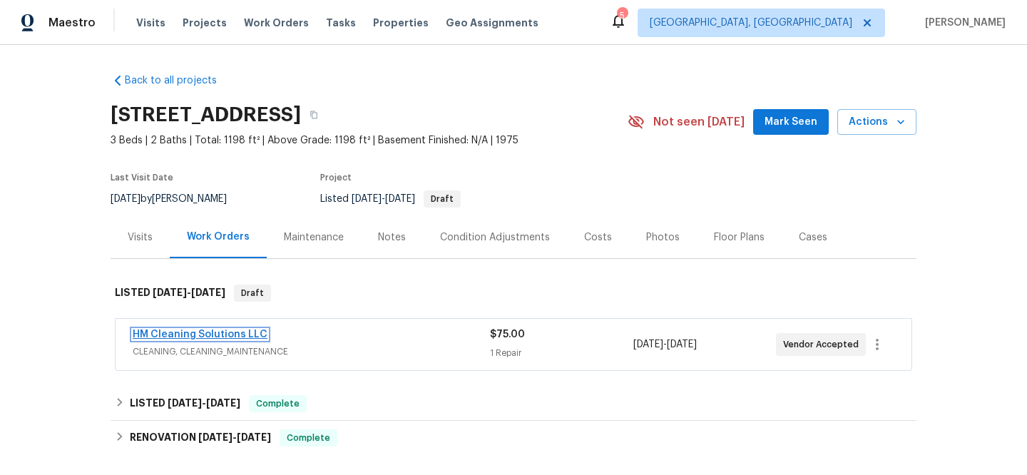
click at [215, 330] on link "HM Cleaning Solutions LLC" at bounding box center [200, 335] width 135 height 10
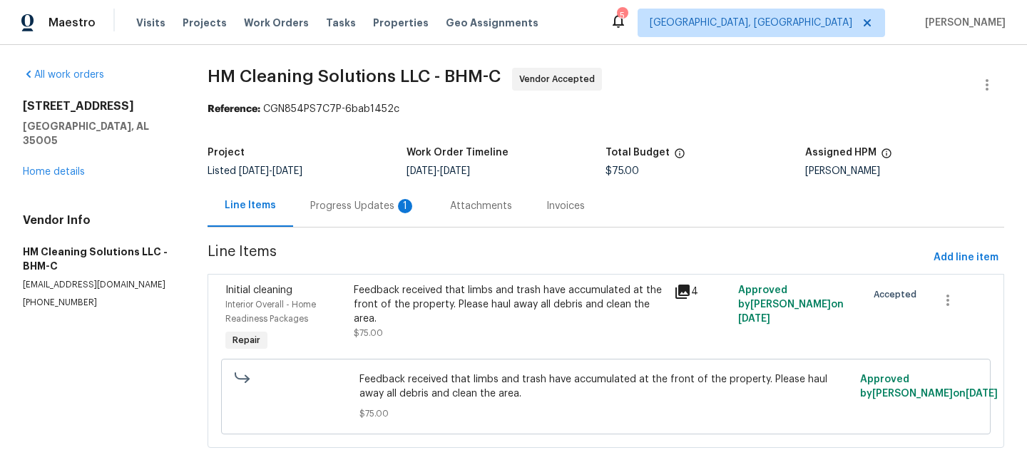
click at [677, 293] on icon at bounding box center [682, 291] width 17 height 17
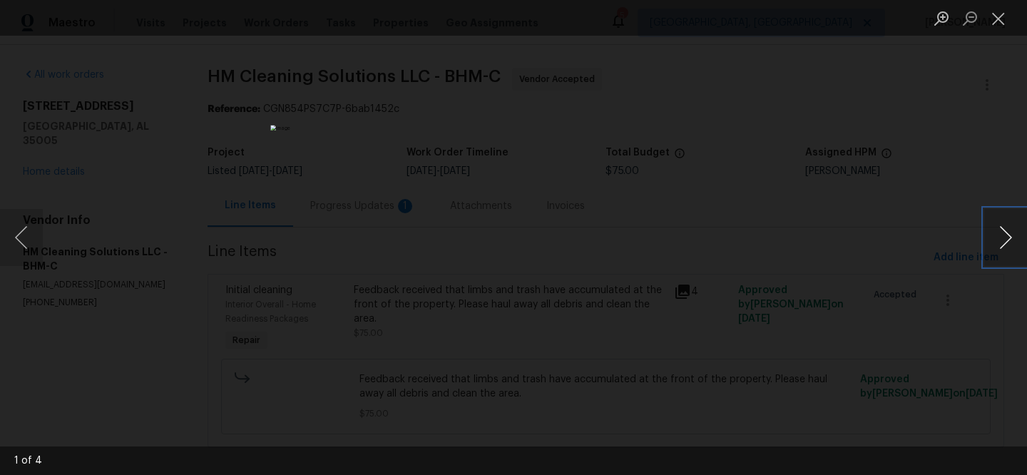
click at [998, 235] on button "Next image" at bounding box center [1006, 237] width 43 height 57
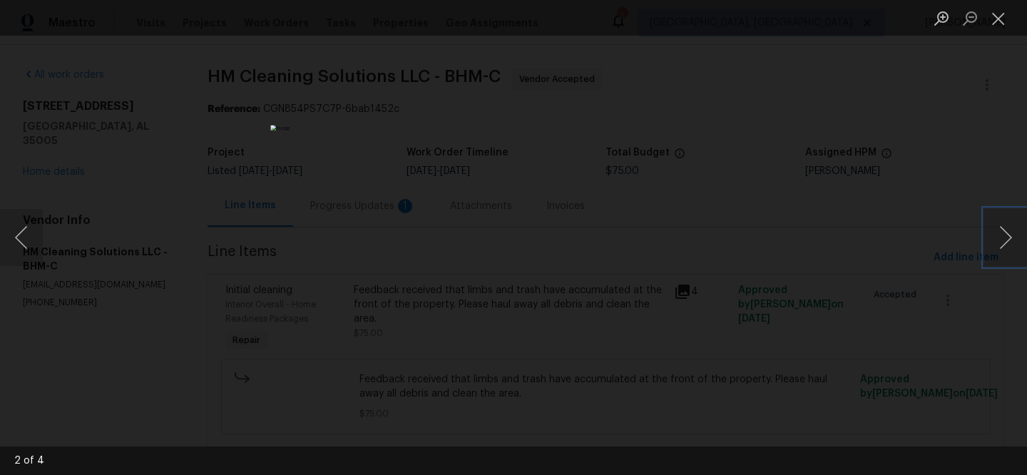
click at [544, 331] on img "Lightbox" at bounding box center [513, 237] width 486 height 225
click at [1005, 235] on button "Next image" at bounding box center [1006, 237] width 43 height 57
click at [305, 347] on img "Lightbox" at bounding box center [513, 238] width 864 height 400
click at [889, 283] on div "Lightbox" at bounding box center [513, 237] width 1027 height 475
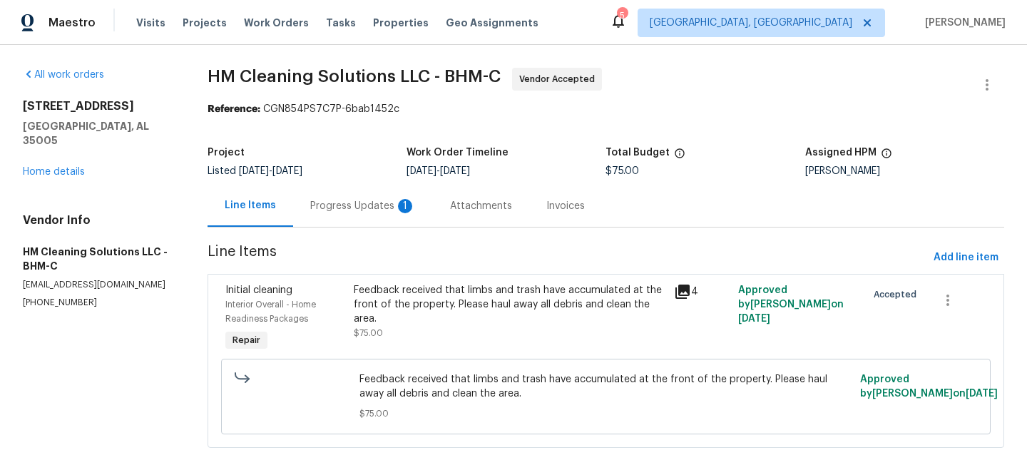
click at [369, 205] on div "Progress Updates 1" at bounding box center [363, 206] width 106 height 14
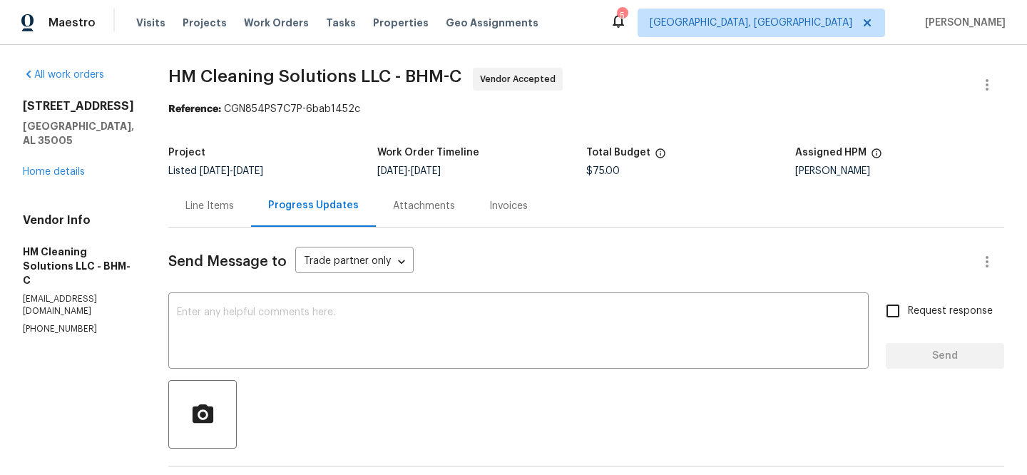
click at [234, 207] on div "Line Items" at bounding box center [210, 206] width 49 height 14
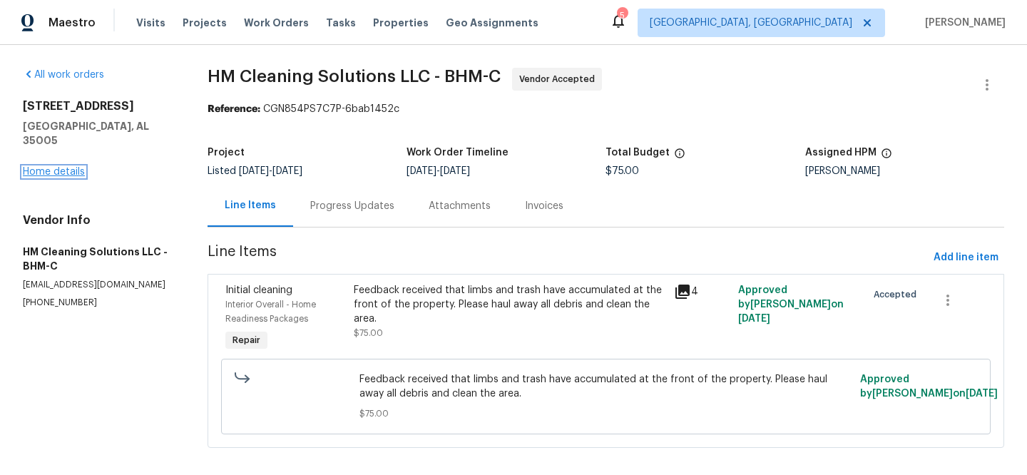
click at [65, 167] on link "Home details" at bounding box center [54, 172] width 62 height 10
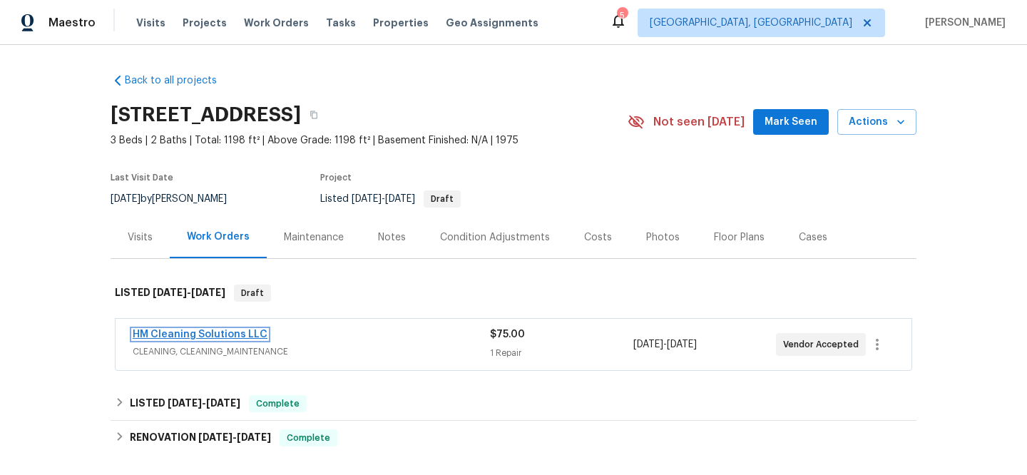
click at [210, 334] on link "HM Cleaning Solutions LLC" at bounding box center [200, 335] width 135 height 10
